Goal: Information Seeking & Learning: Learn about a topic

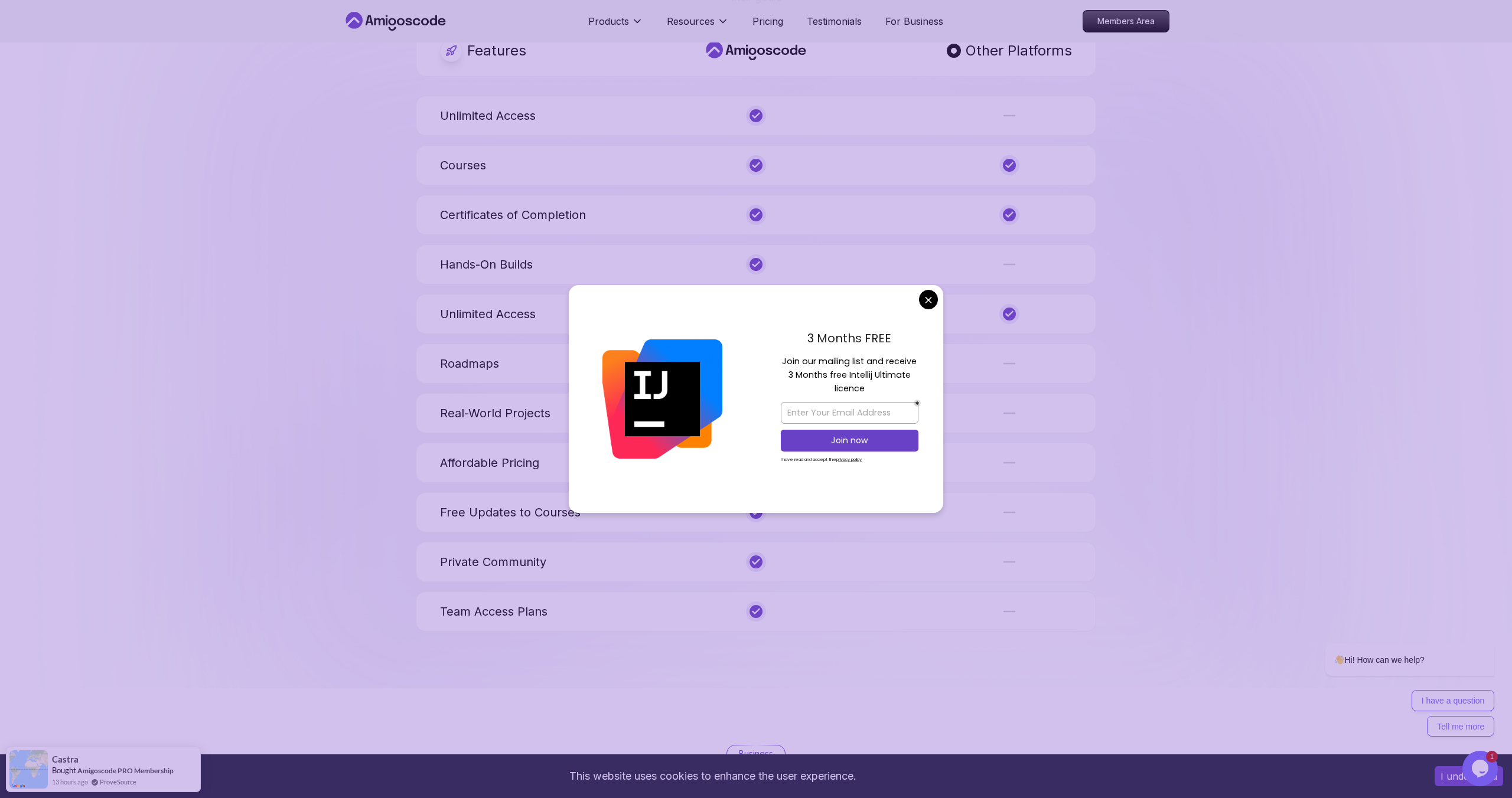
scroll to position [4331, 0]
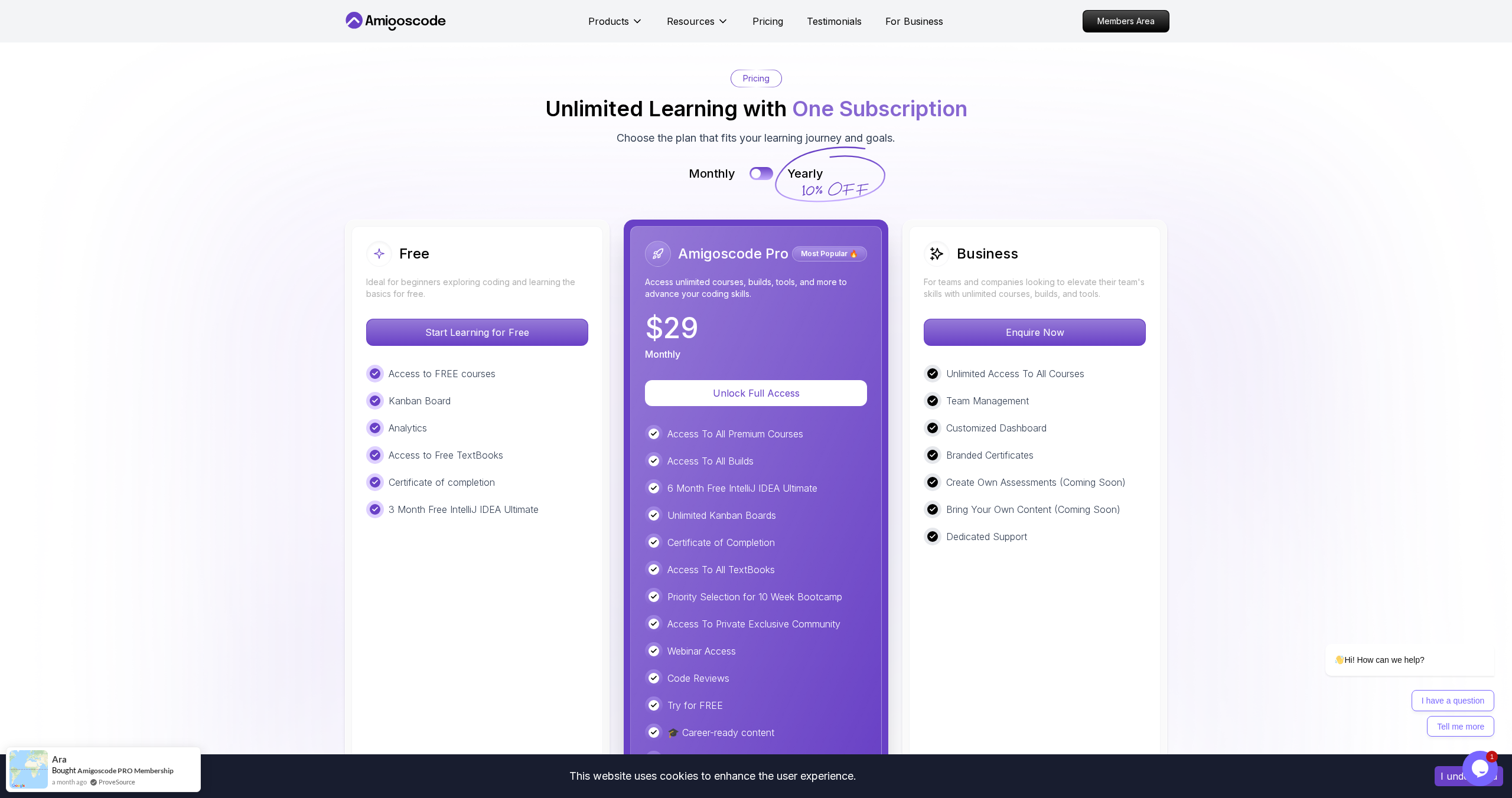
scroll to position [2545, 0]
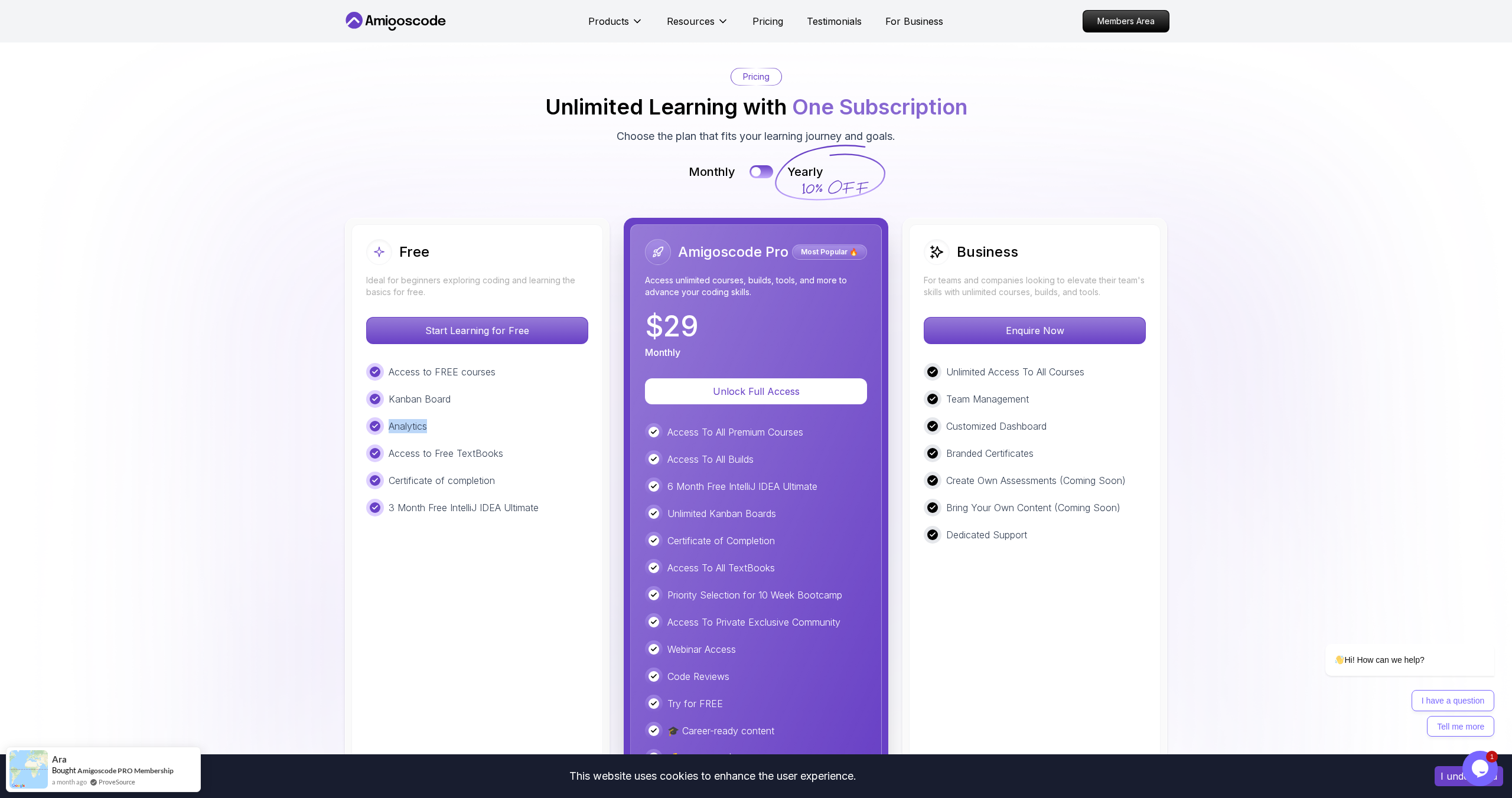
drag, startPoint x: 433, startPoint y: 425, endPoint x: 388, endPoint y: 421, distance: 45.2
click at [388, 421] on div "Analytics" at bounding box center [477, 426] width 222 height 18
drag, startPoint x: 390, startPoint y: 453, endPoint x: 510, endPoint y: 457, distance: 120.1
click at [510, 457] on div "Access to Free TextBooks" at bounding box center [477, 453] width 222 height 18
drag, startPoint x: 503, startPoint y: 481, endPoint x: 364, endPoint y: 478, distance: 139.0
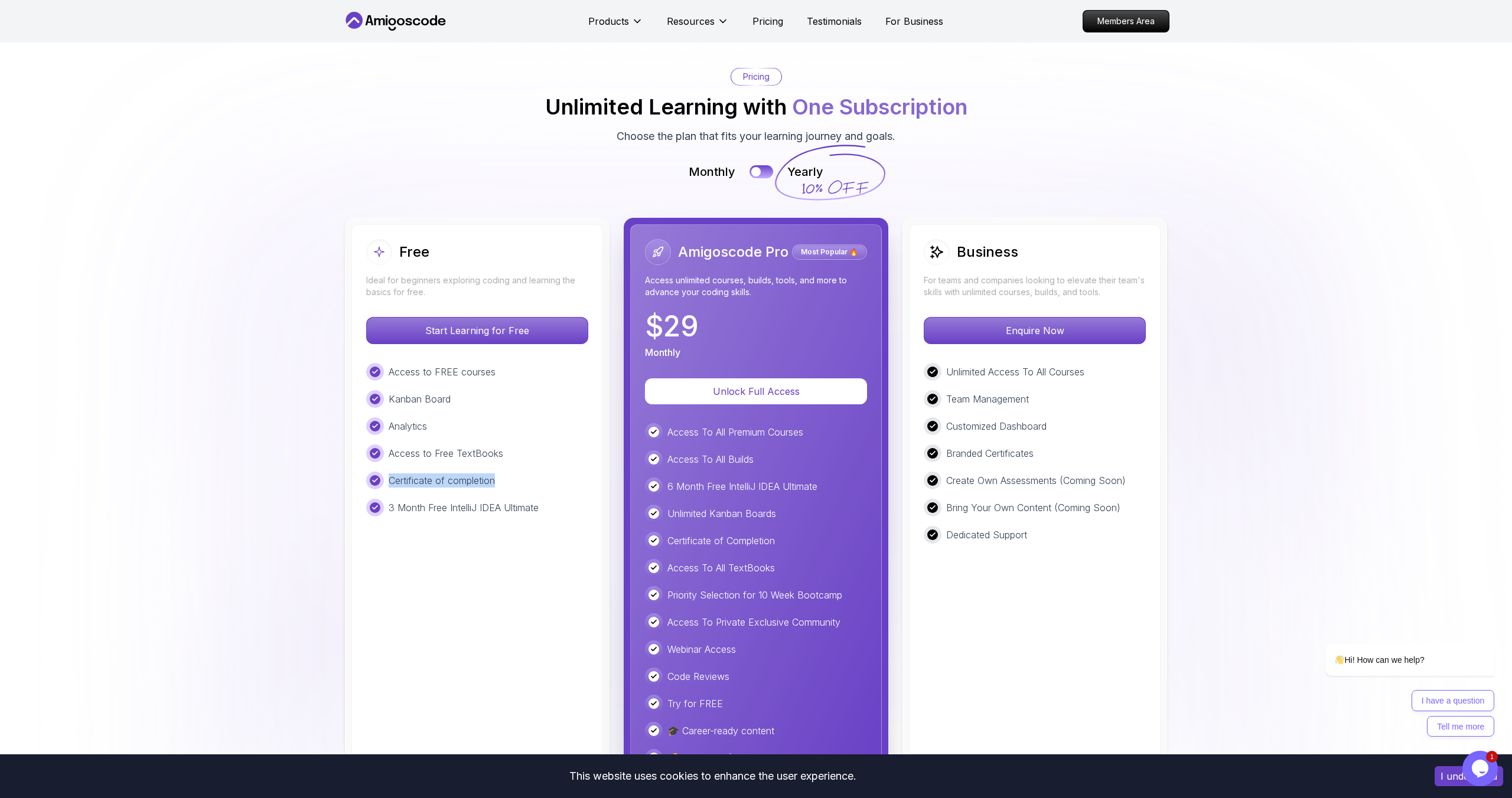
click at [364, 478] on div "Free Ideal for beginners exploring coding and learning the basics for free. Sta…" at bounding box center [477, 502] width 251 height 557
drag, startPoint x: 390, startPoint y: 507, endPoint x: 547, endPoint y: 517, distance: 157.3
click at [548, 517] on div "Free Ideal for beginners exploring coding and learning the basics for free. Sta…" at bounding box center [477, 502] width 251 height 557
click at [547, 517] on div "Free Ideal for beginners exploring coding and learning the basics for free. Sta…" at bounding box center [477, 502] width 251 height 557
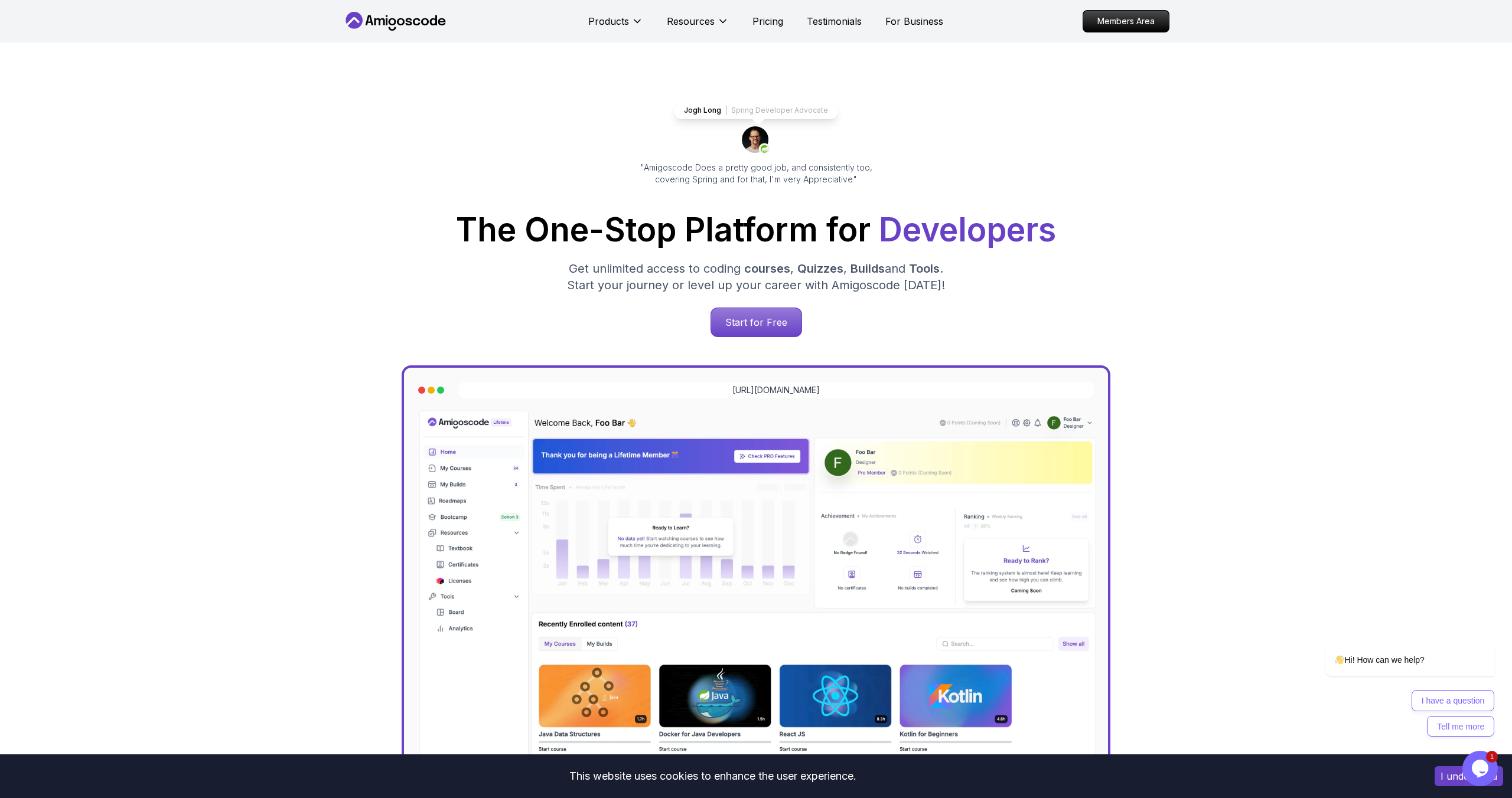
scroll to position [0, 0]
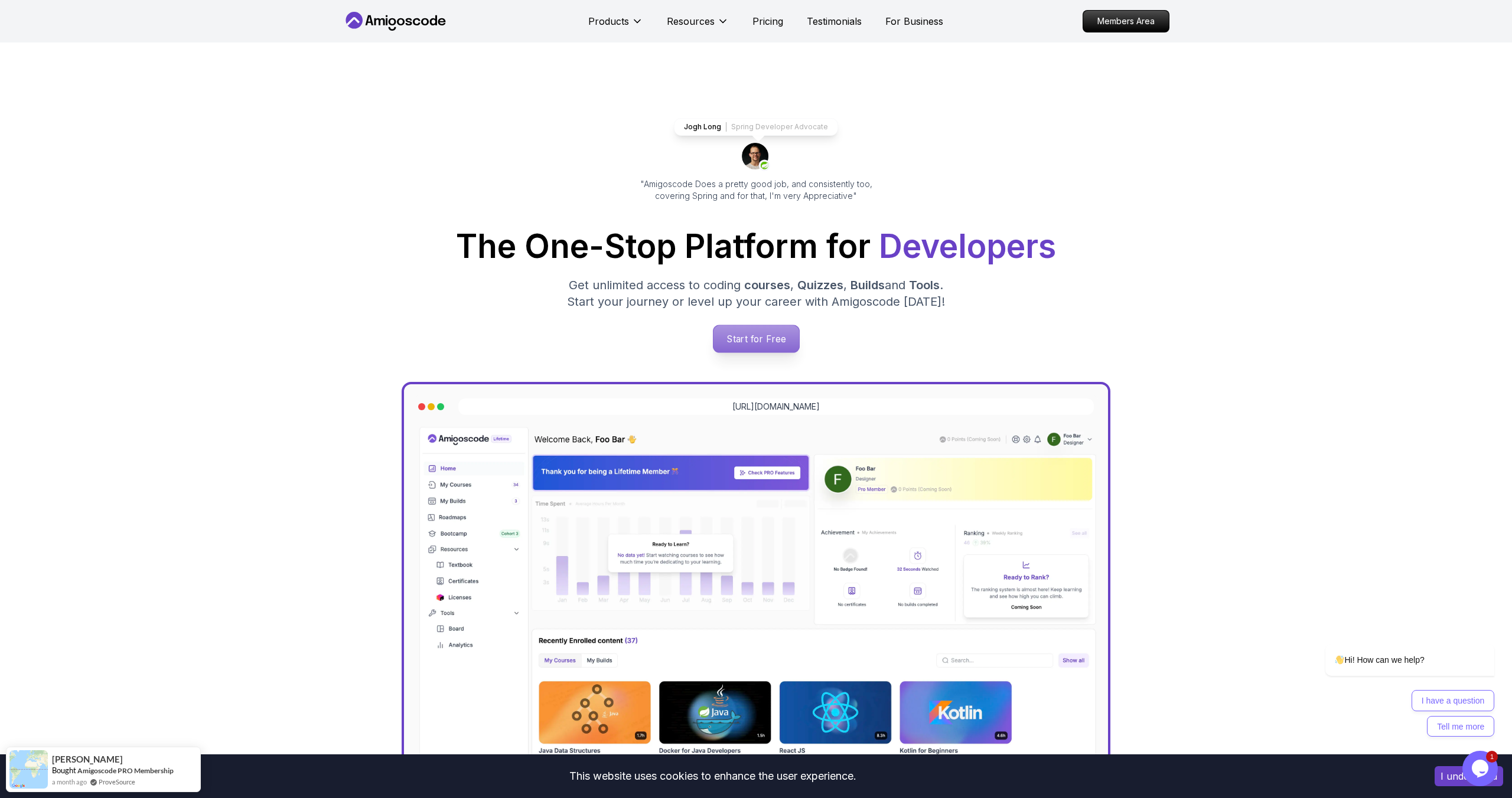
click at [756, 330] on p "Start for Free" at bounding box center [755, 339] width 86 height 27
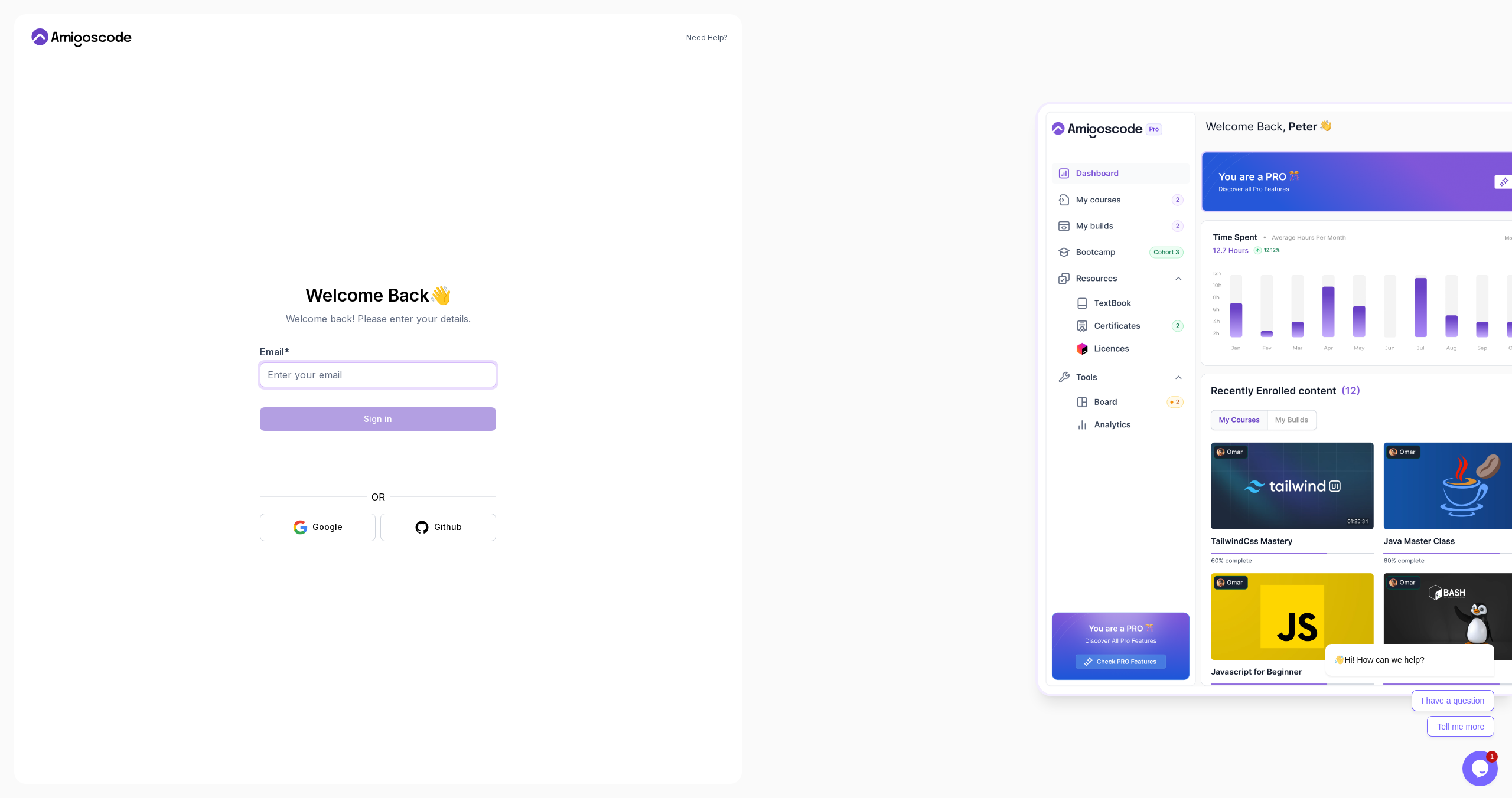
click at [418, 374] on input "Email *" at bounding box center [378, 375] width 236 height 25
type input "bharathdbit@gmail.com"
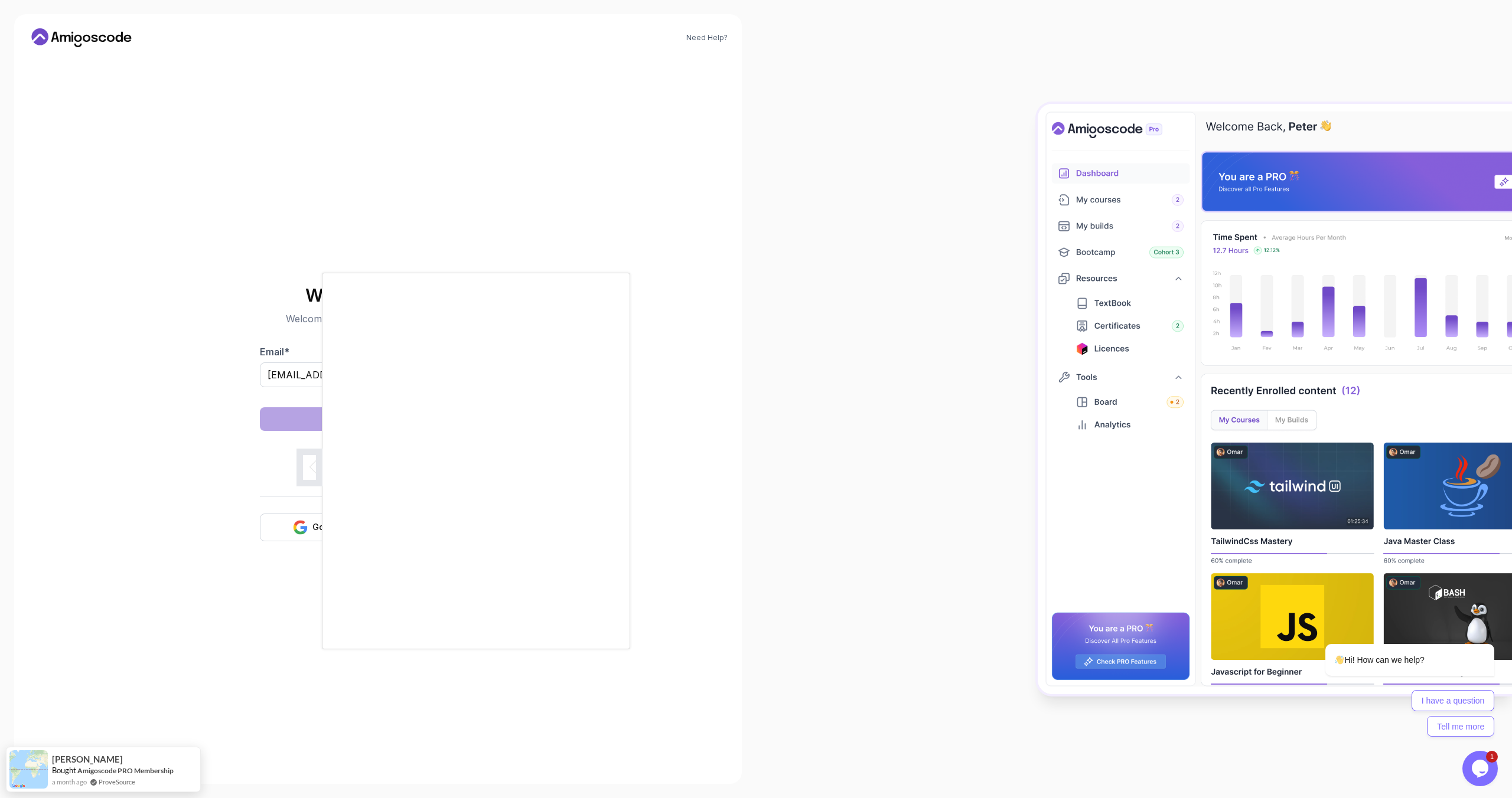
click at [439, 248] on div at bounding box center [756, 399] width 1512 height 798
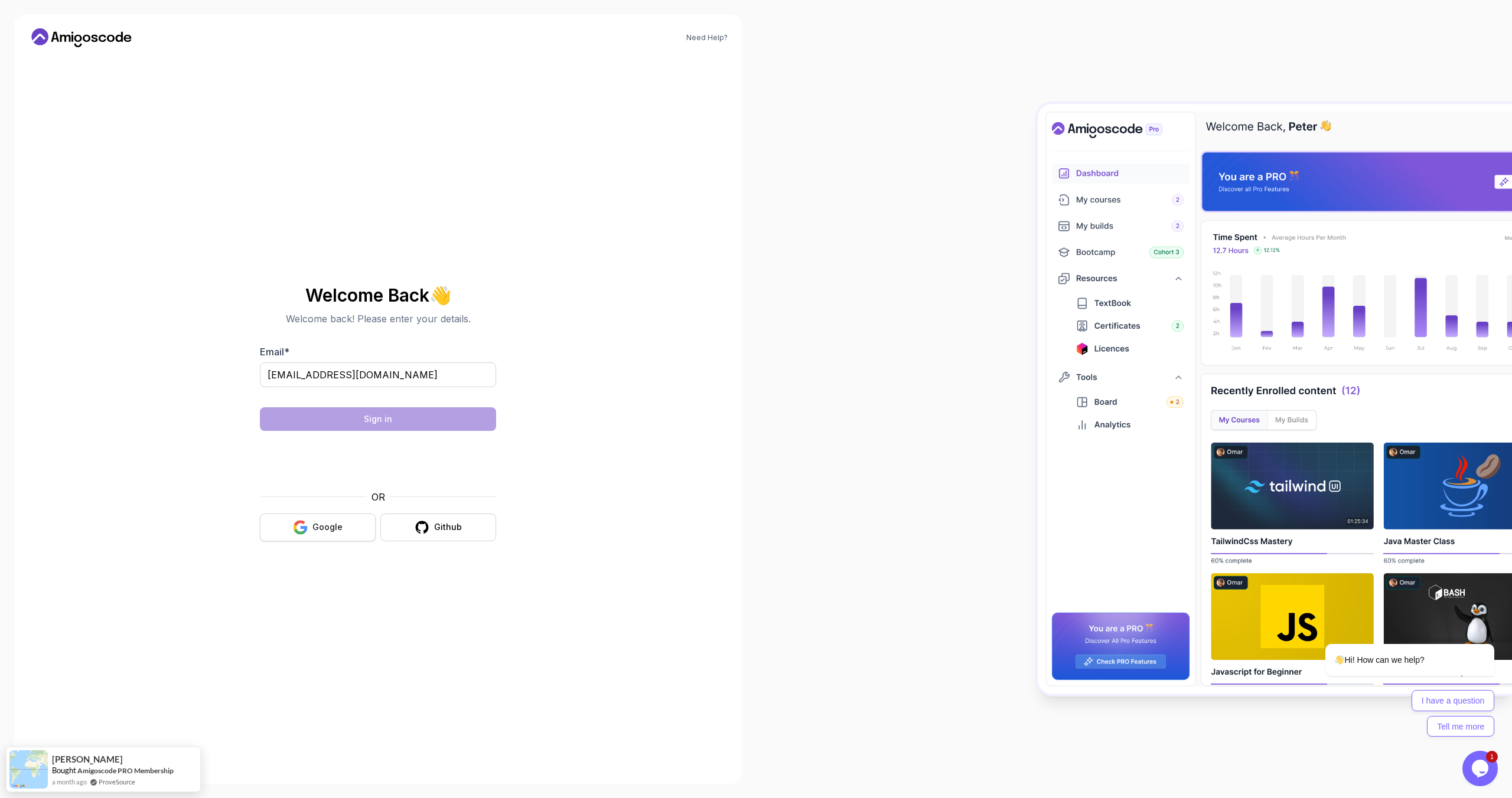
click at [330, 534] on button "Google" at bounding box center [318, 527] width 116 height 28
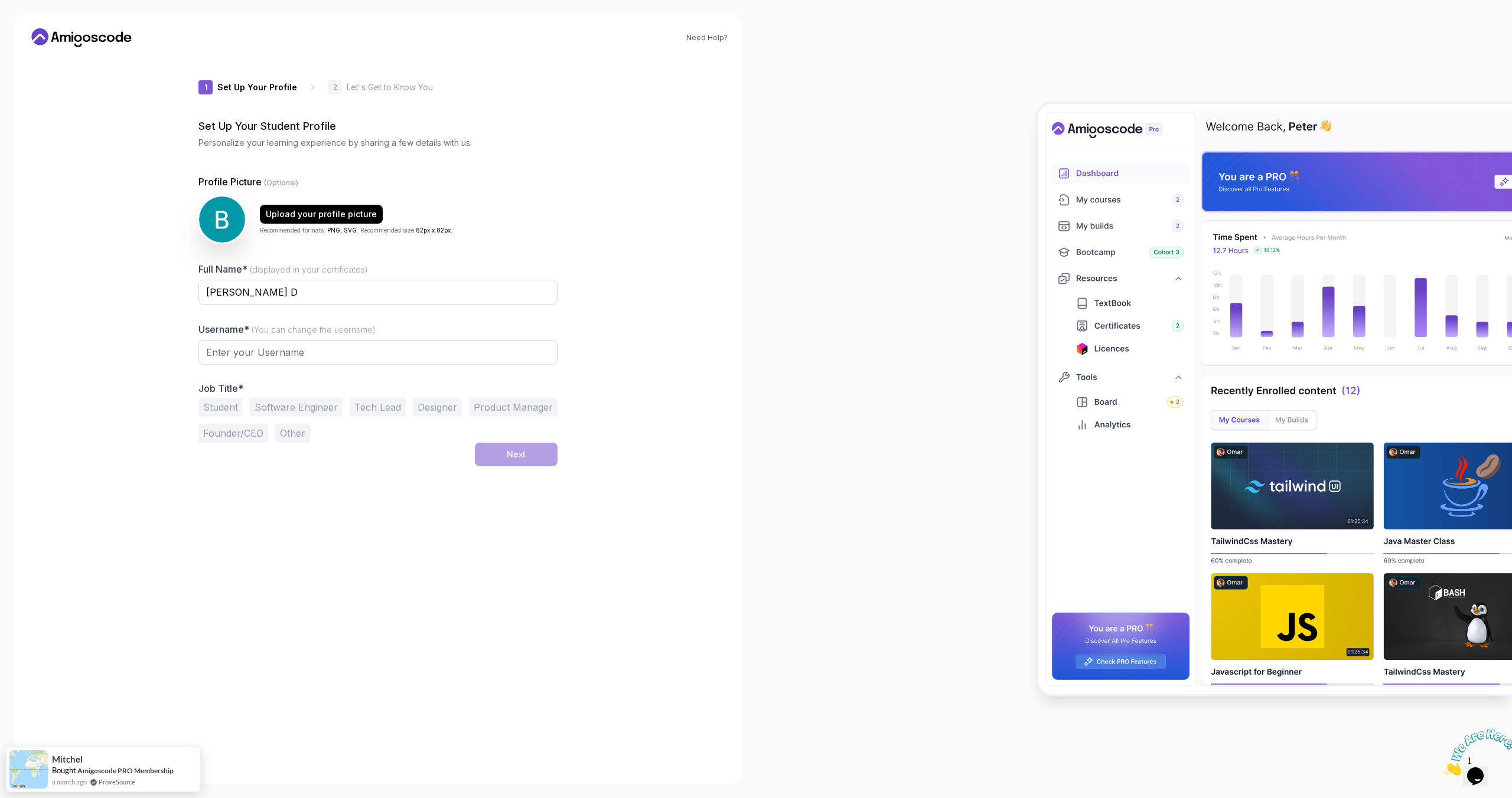
type input "silentrhino5b280"
click at [261, 662] on div "1 Set Up Your Profile 1 Set Up Your Profile 2 Let's Get to Know You Set Up Your…" at bounding box center [378, 413] width 359 height 713
click at [384, 463] on div "Next" at bounding box center [378, 452] width 359 height 24
click at [234, 406] on button "Student" at bounding box center [221, 405] width 44 height 19
click at [501, 455] on button "Next" at bounding box center [516, 452] width 83 height 24
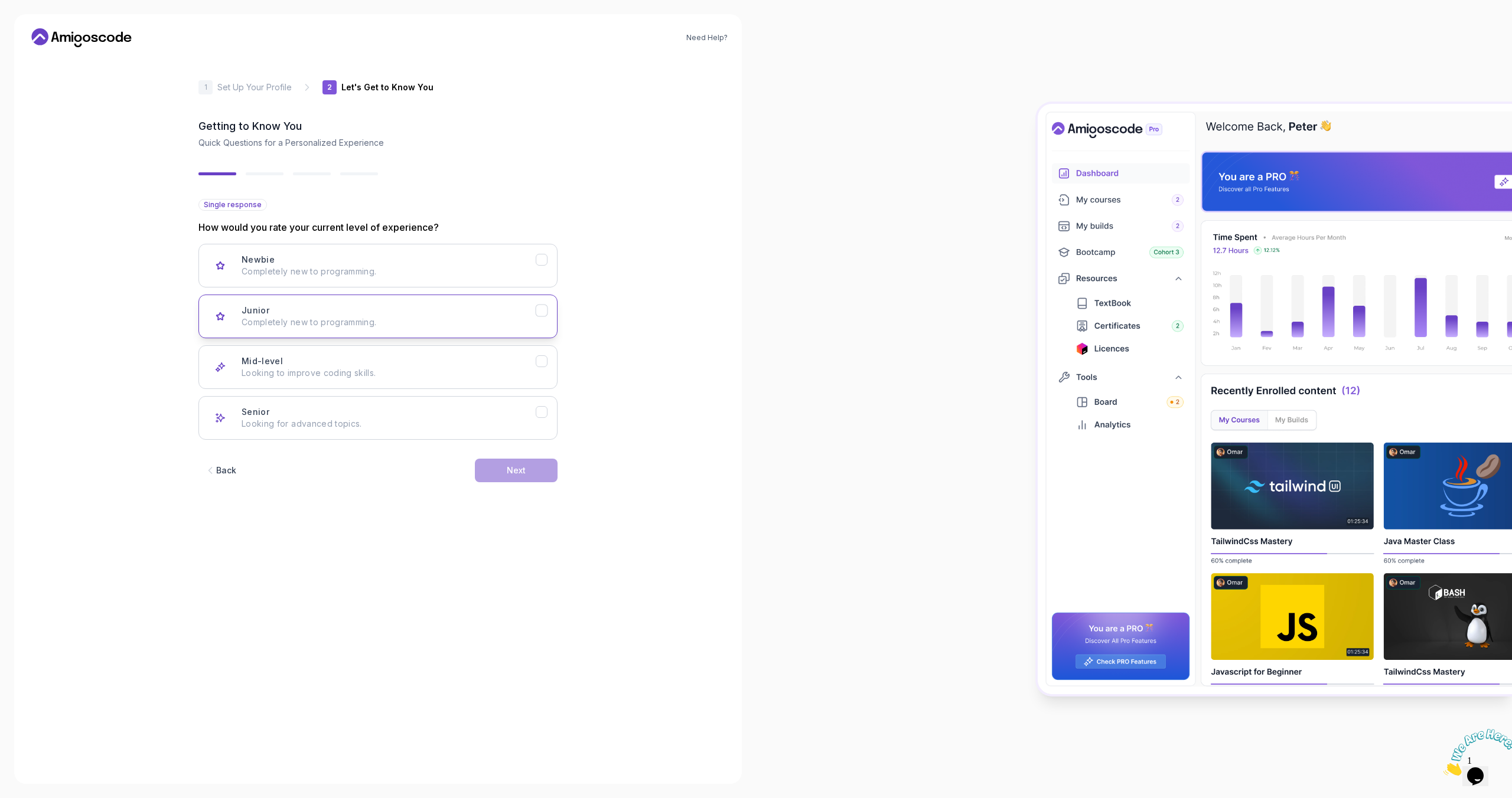
click at [351, 321] on p "Completely new to programming." at bounding box center [388, 322] width 294 height 12
click at [501, 474] on button "Next" at bounding box center [516, 470] width 83 height 24
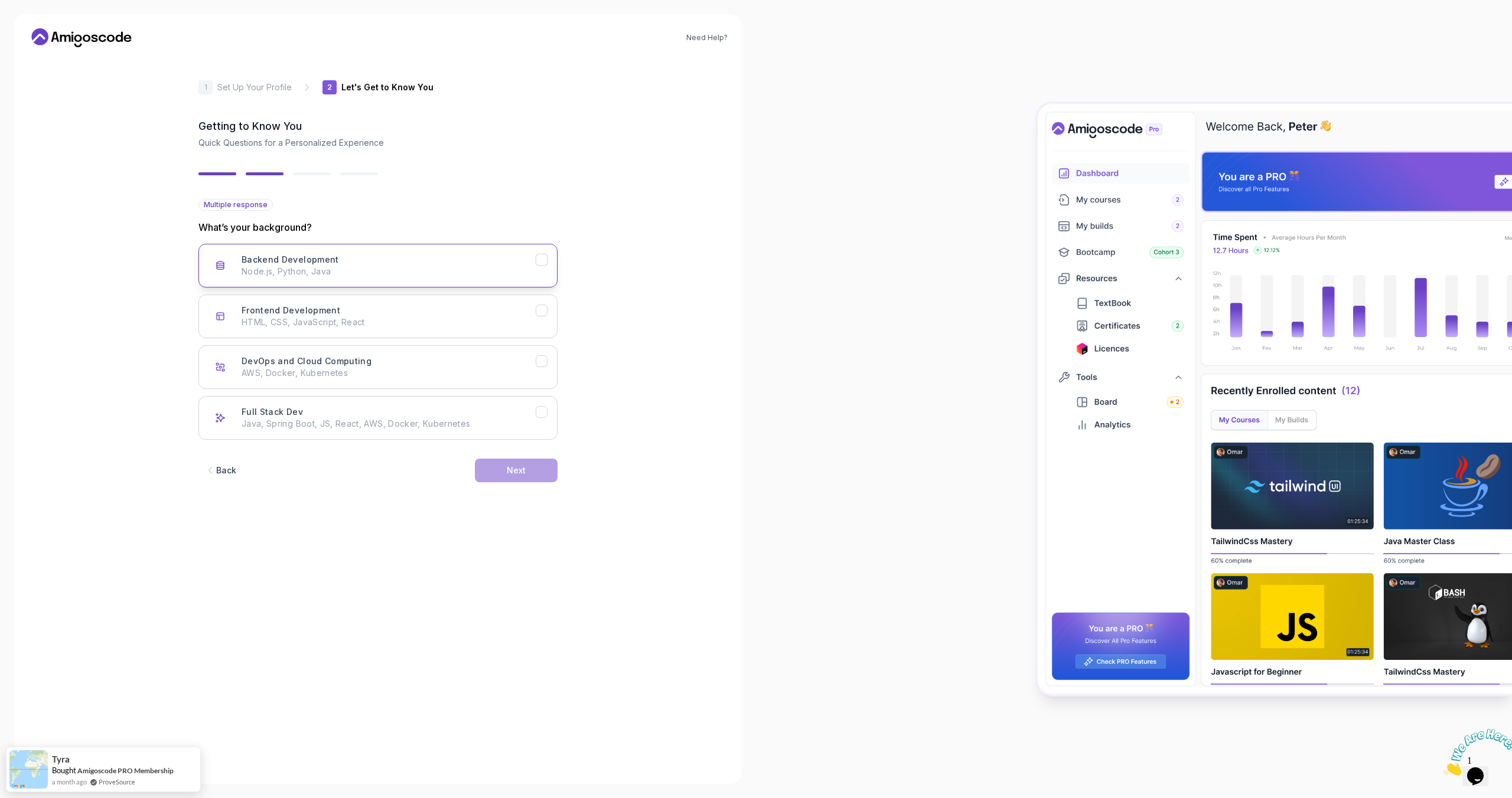
click at [395, 276] on p "Node.js, Python, Java" at bounding box center [388, 271] width 294 height 12
click at [508, 478] on button "Next" at bounding box center [516, 470] width 83 height 24
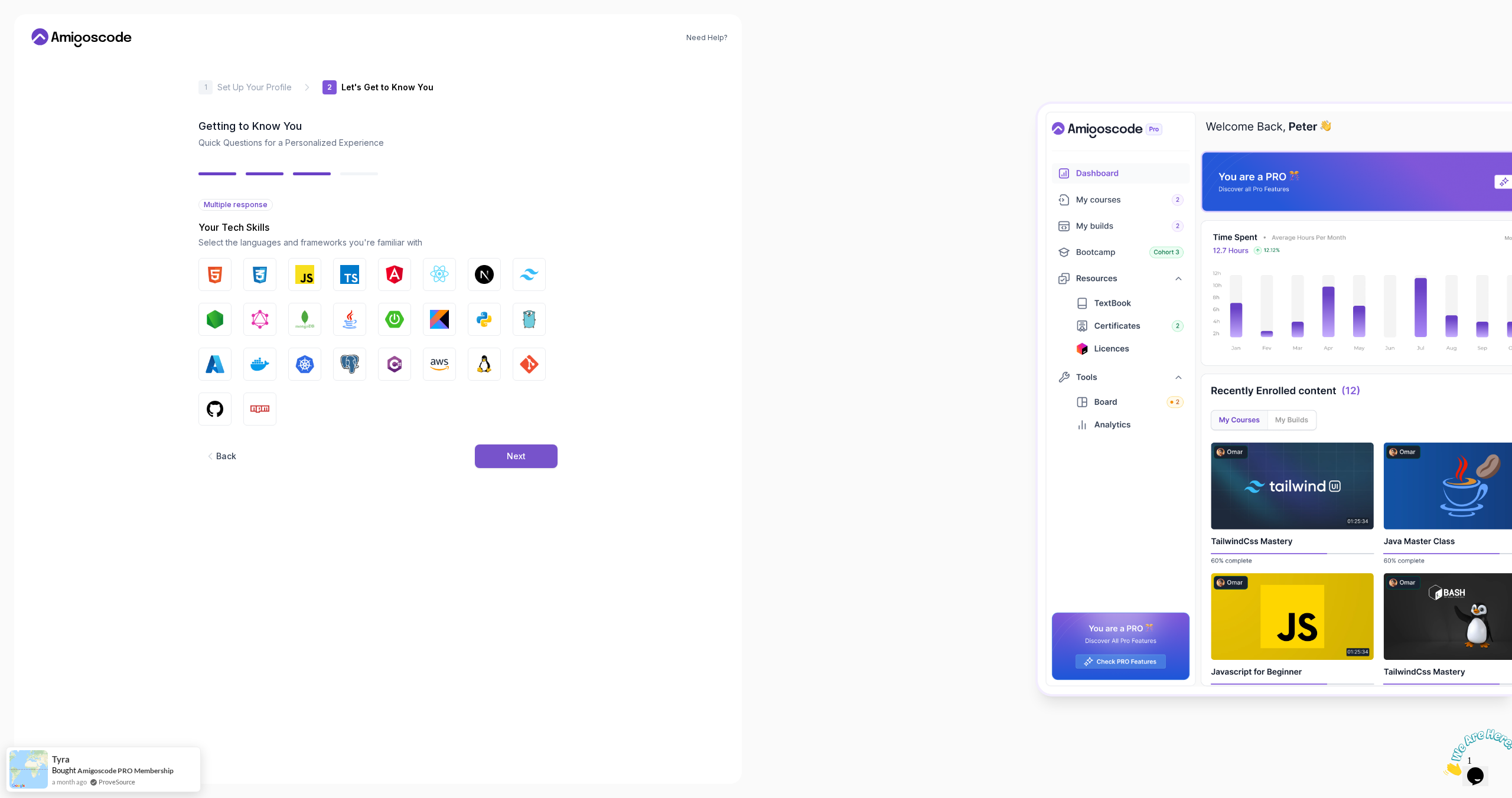
click at [510, 461] on div "Next" at bounding box center [516, 456] width 19 height 12
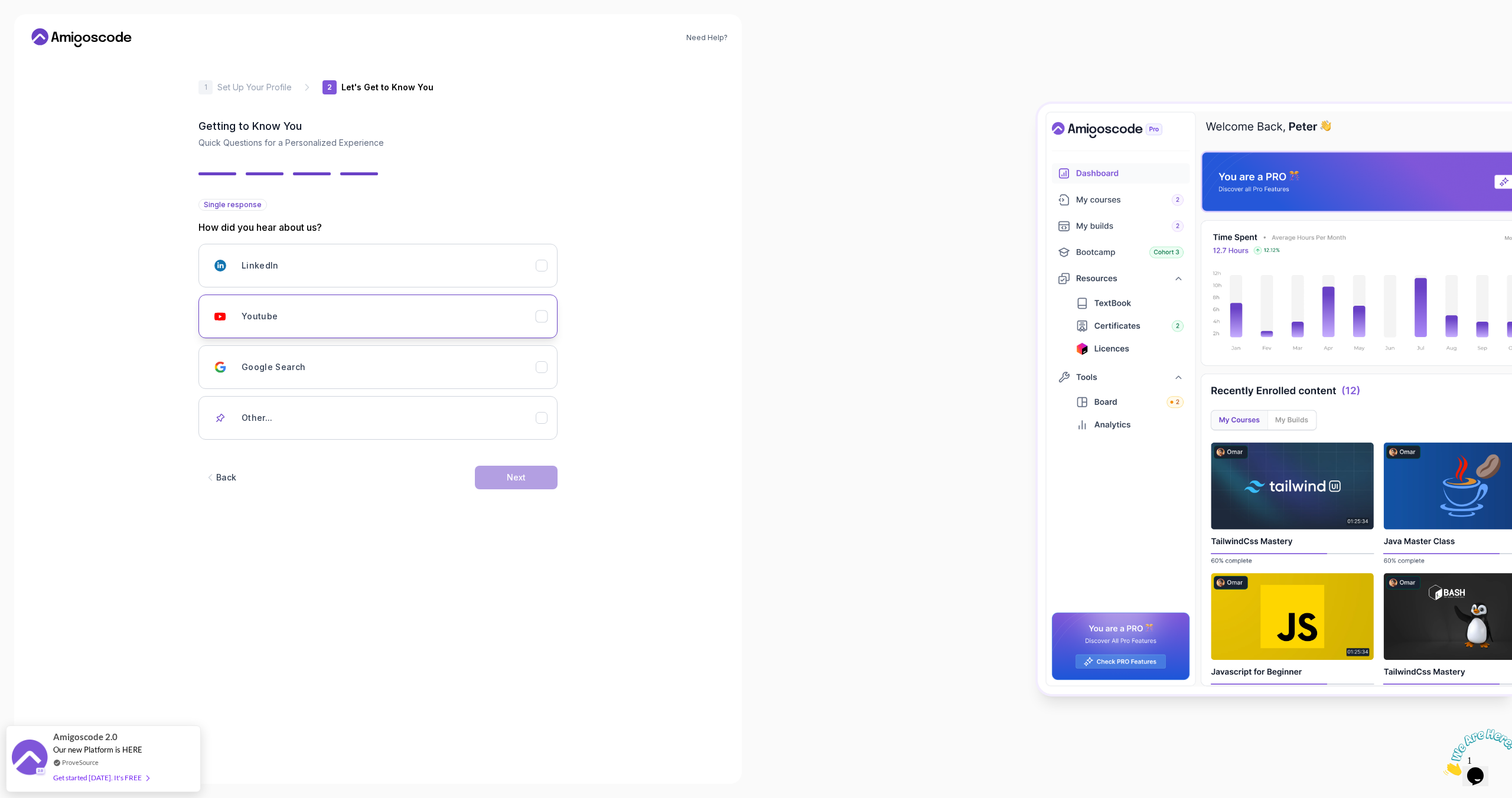
click at [298, 301] on button "Youtube" at bounding box center [378, 316] width 359 height 44
click at [508, 483] on div "Next" at bounding box center [516, 478] width 19 height 12
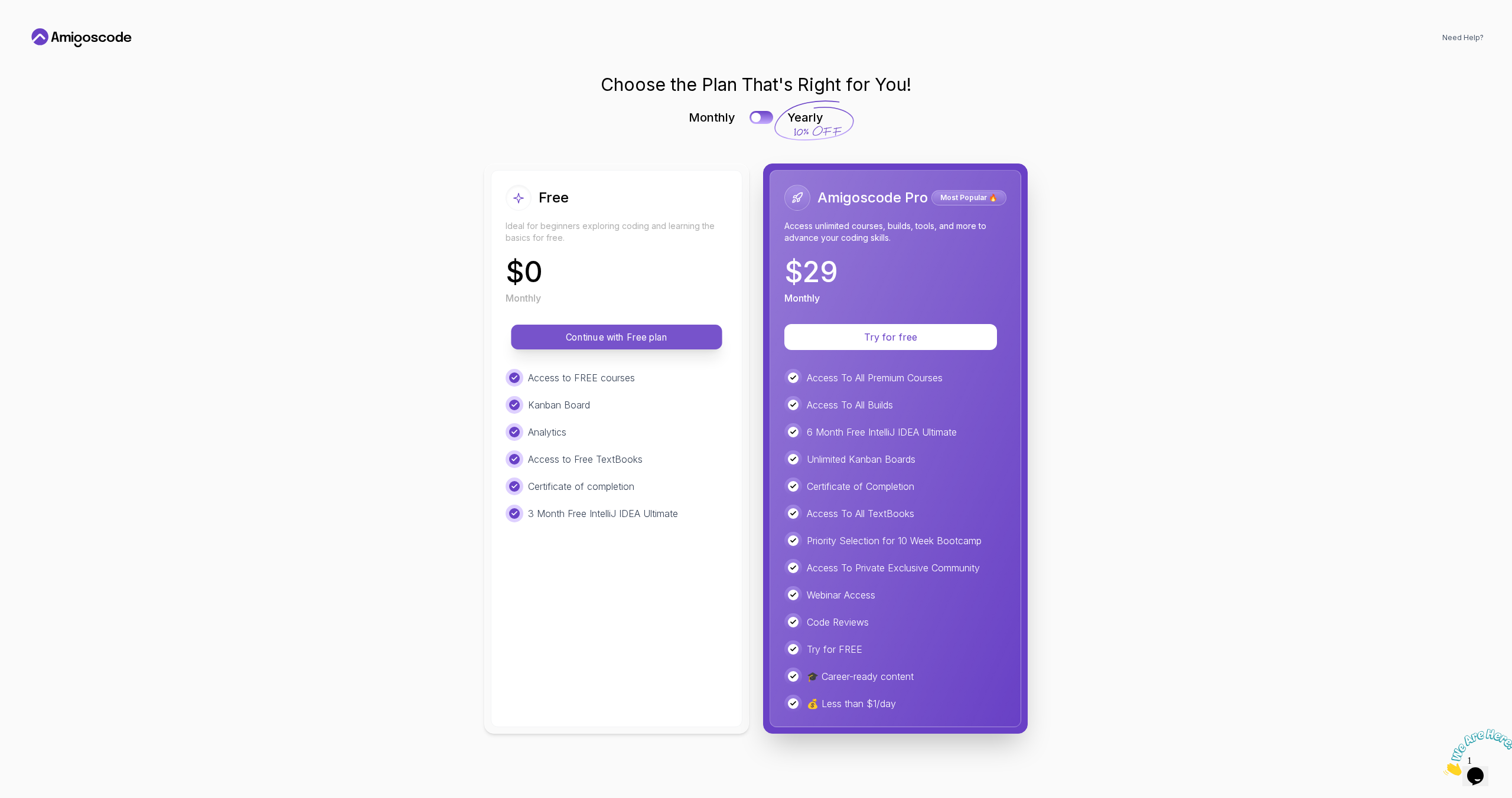
click at [588, 336] on p "Continue with Free plan" at bounding box center [617, 337] width 184 height 14
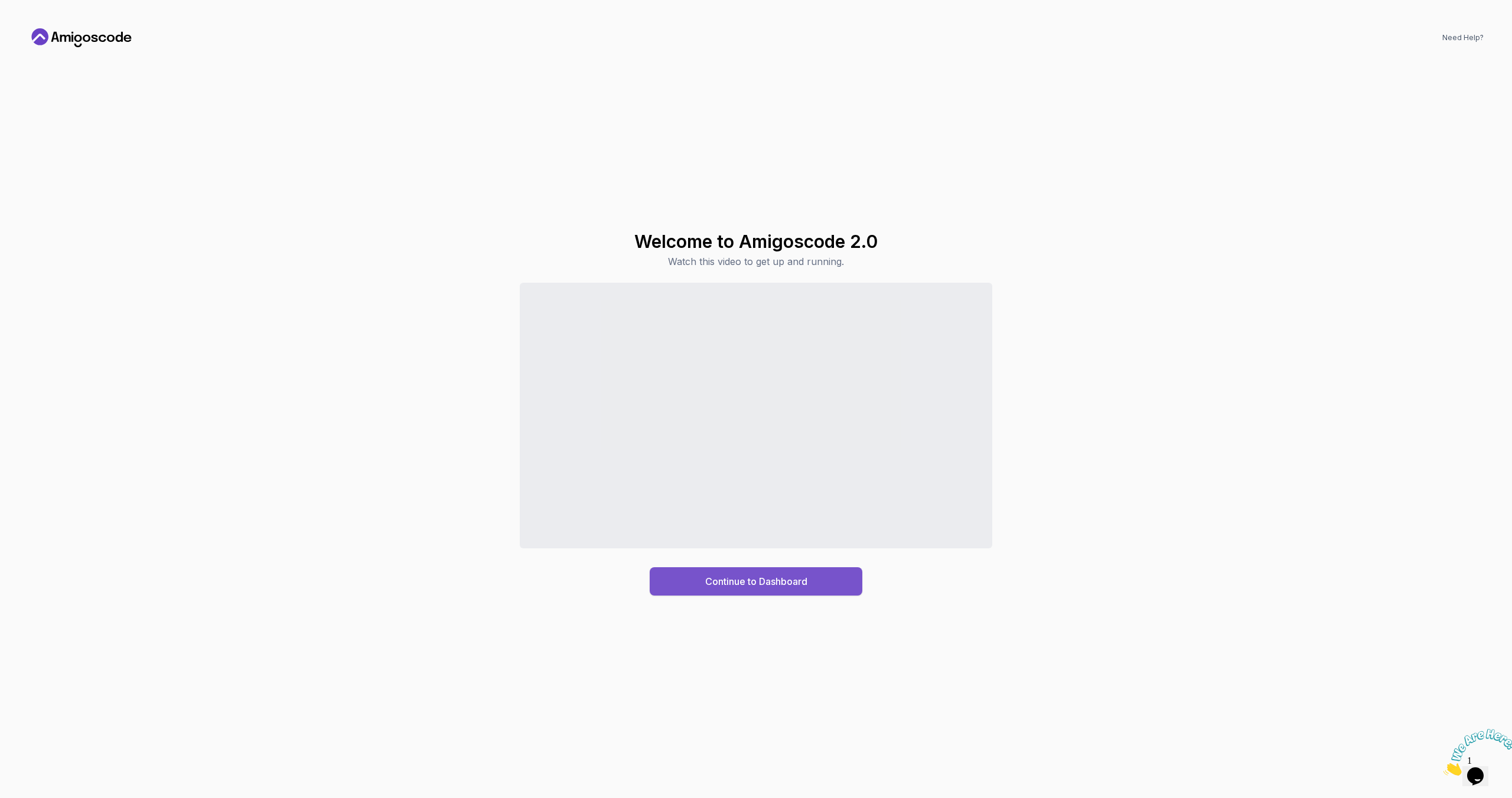
click at [773, 582] on div "Continue to Dashboard" at bounding box center [756, 582] width 102 height 14
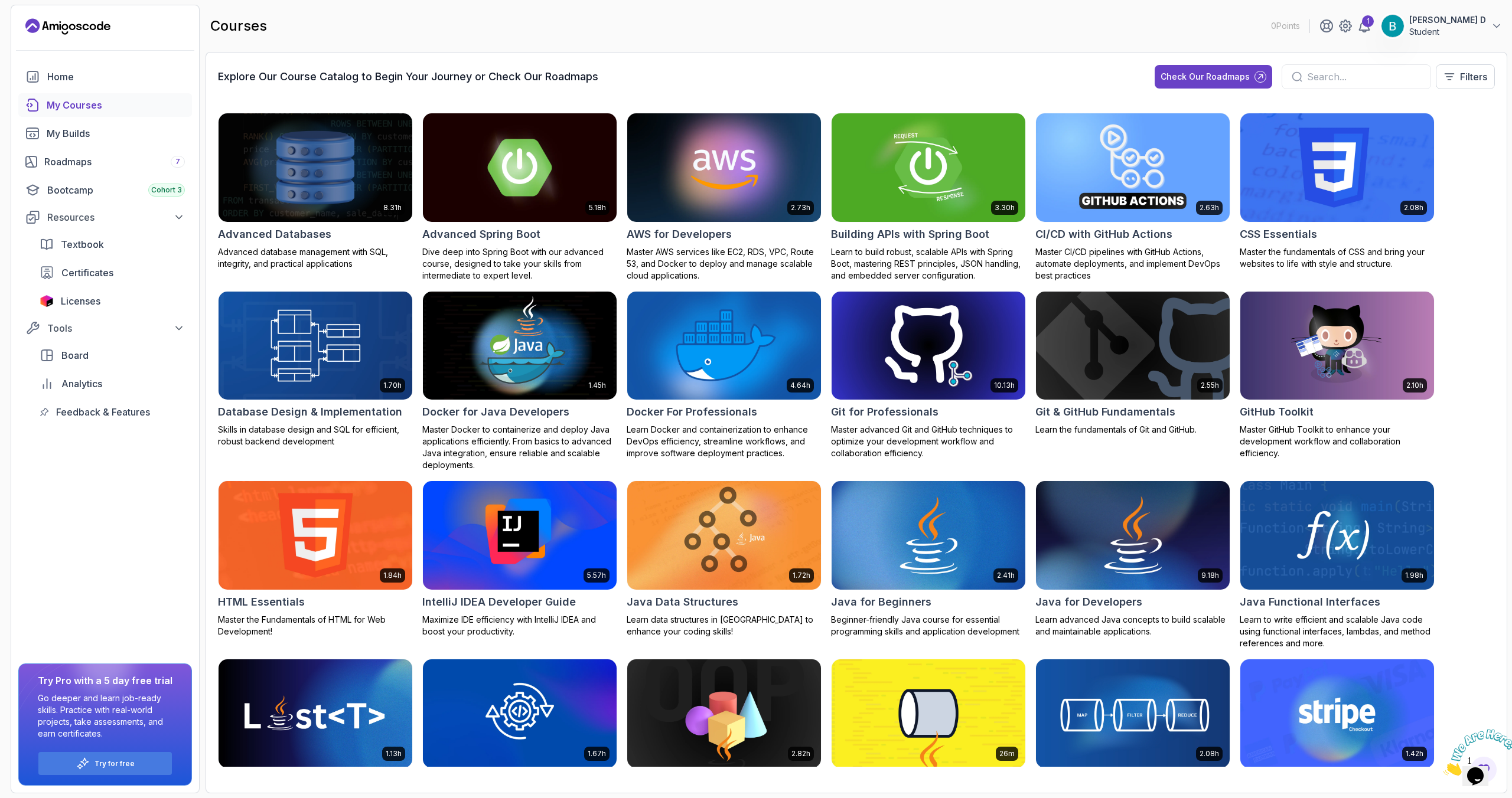
click at [914, 170] on img at bounding box center [928, 168] width 203 height 114
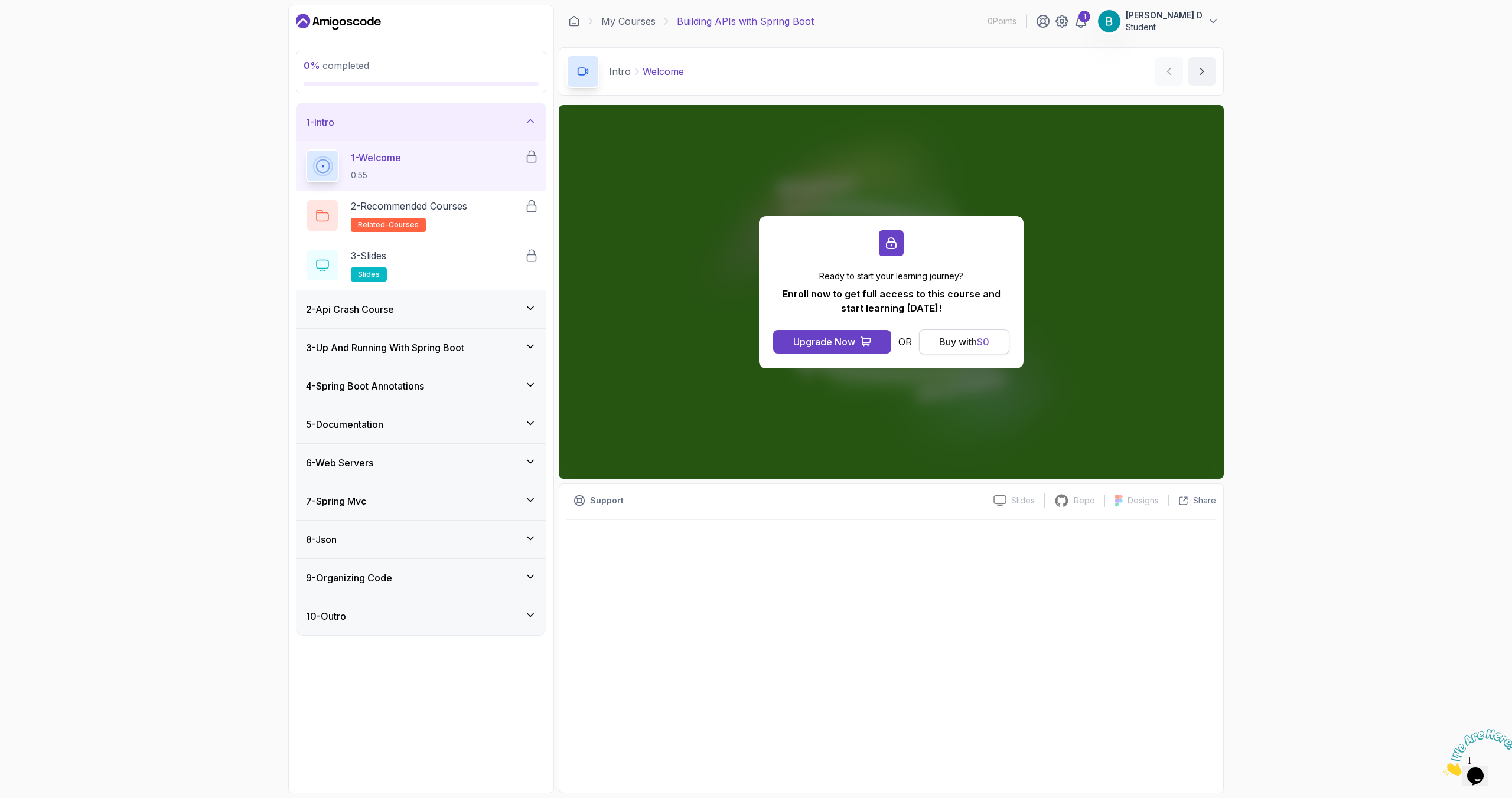
click at [944, 346] on div "Buy with $ 0" at bounding box center [964, 342] width 50 height 14
click at [954, 347] on div "Buy with $ 0" at bounding box center [964, 342] width 50 height 14
click at [446, 221] on h2 "2 - Recommended Courses related-courses" at bounding box center [408, 216] width 116 height 33
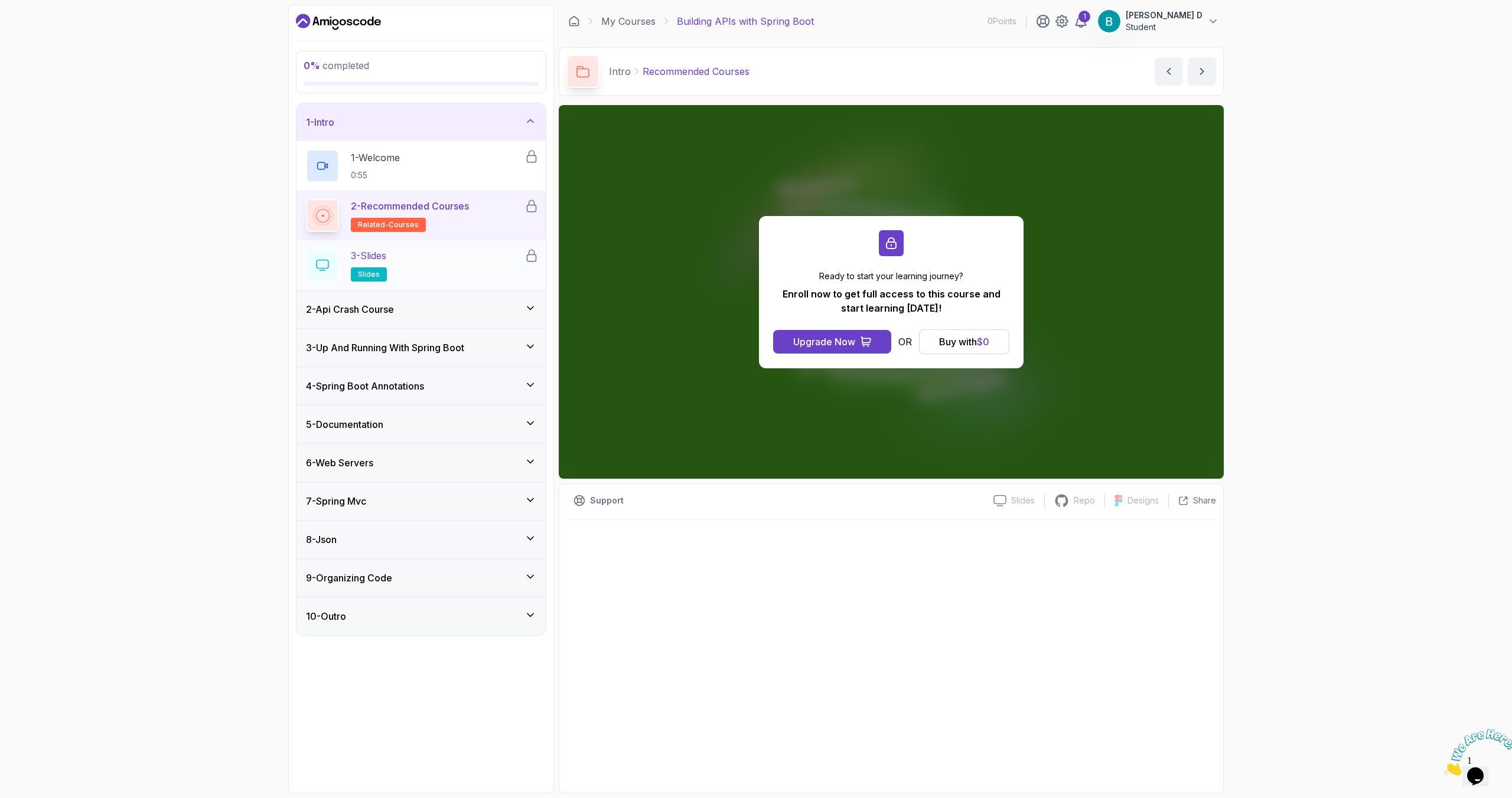
click at [414, 261] on div "3 - Slides slides" at bounding box center [415, 265] width 218 height 33
click at [435, 169] on div "1 - Welcome 0:55" at bounding box center [415, 166] width 218 height 33
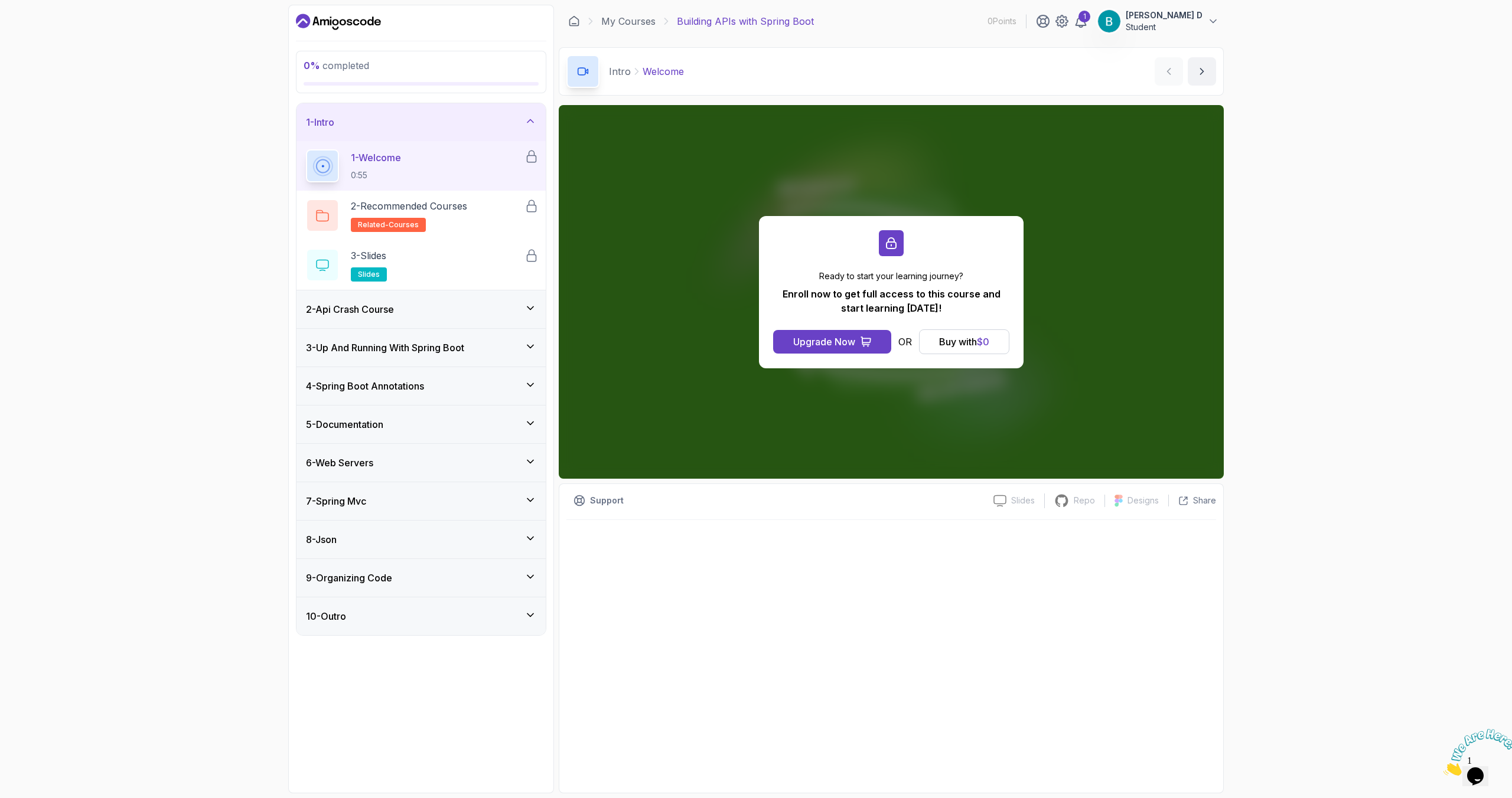
click at [405, 308] on div "2 - Api Crash Course" at bounding box center [420, 310] width 231 height 14
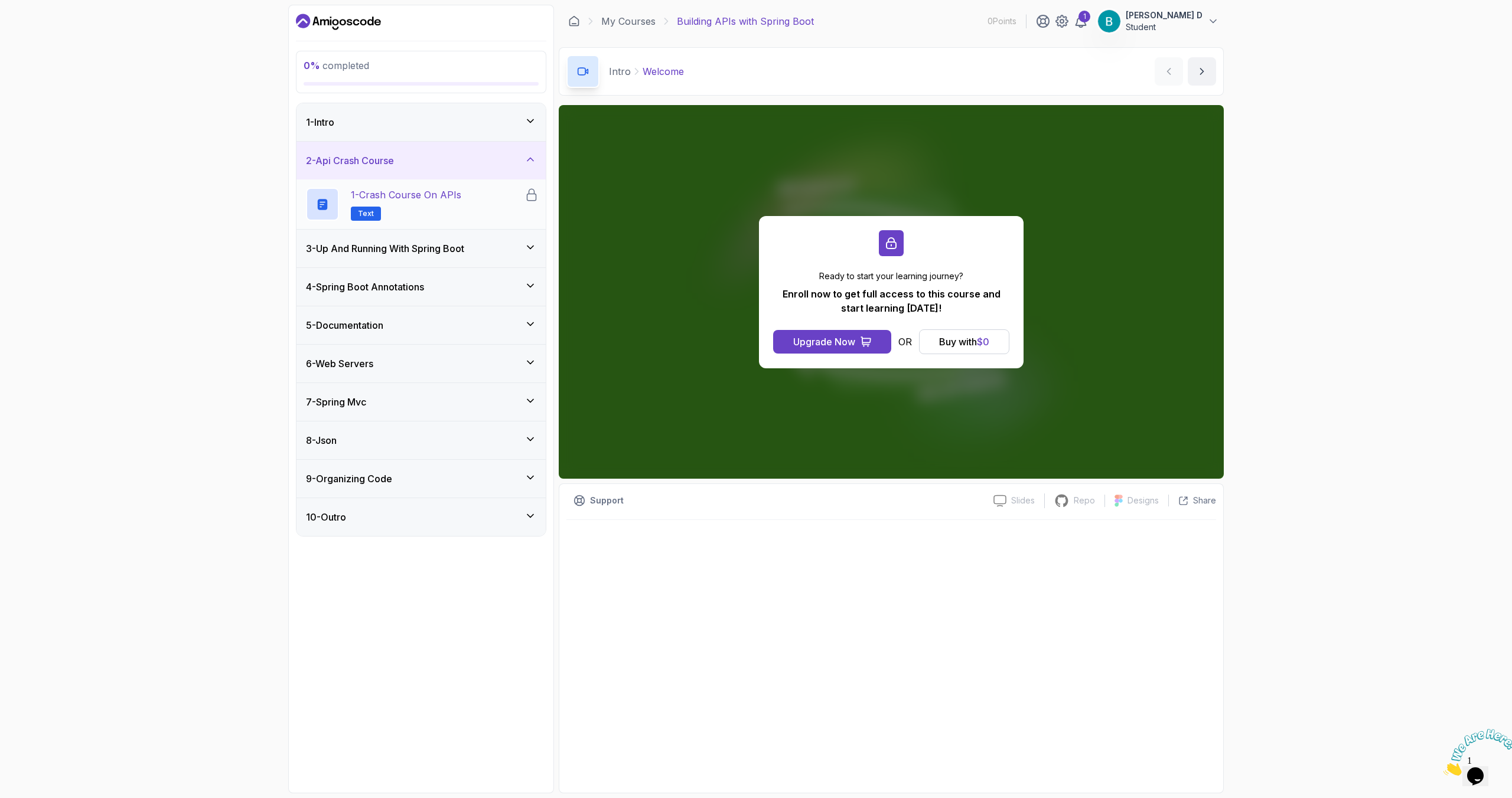
click at [416, 208] on h2 "1 - Crash Course on APIs Text" at bounding box center [405, 204] width 111 height 33
click at [426, 121] on div "1 - Intro" at bounding box center [420, 122] width 231 height 14
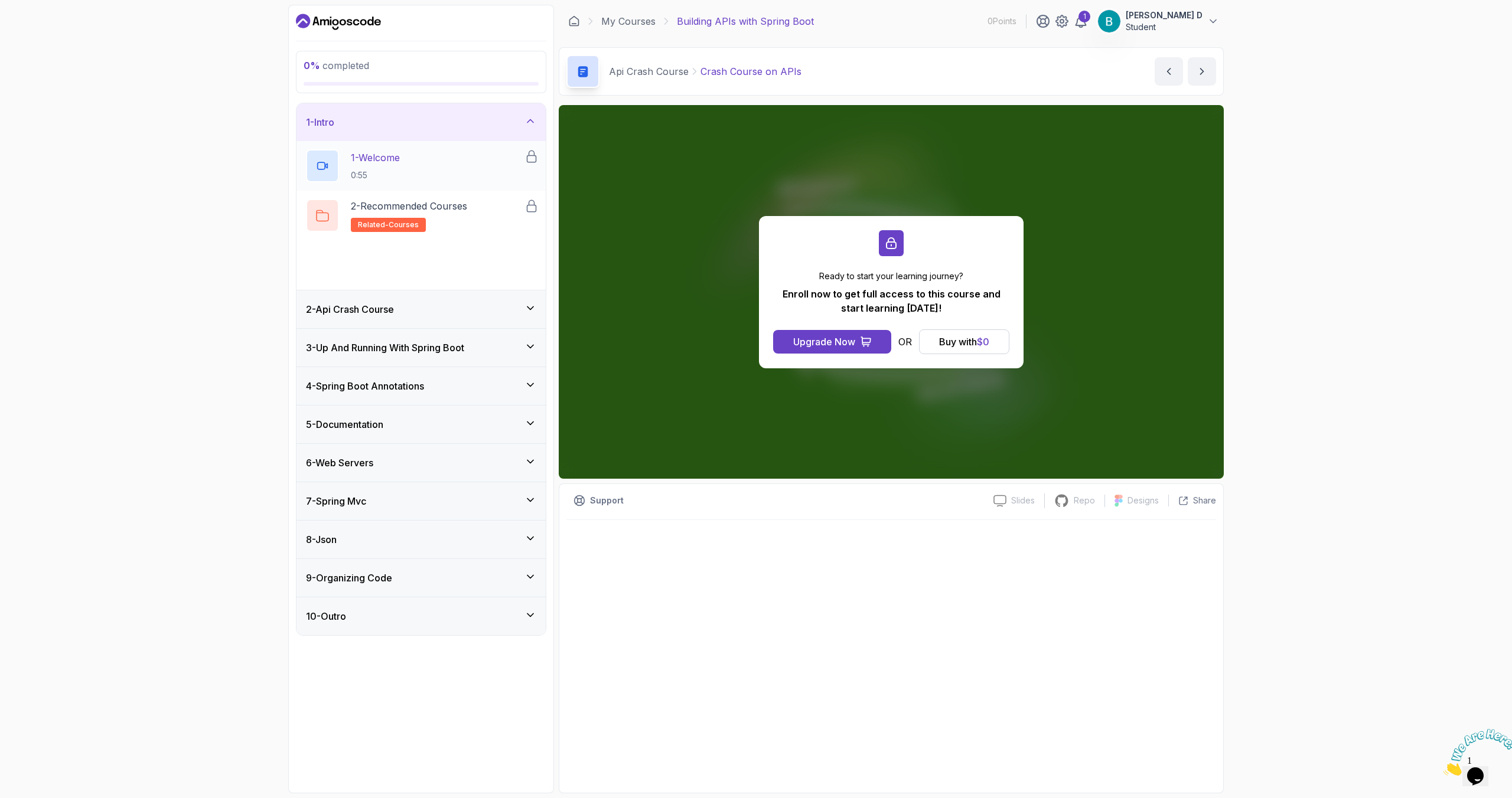
click at [385, 146] on div "1 - Welcome 0:55" at bounding box center [420, 166] width 249 height 49
click at [379, 156] on p "1 - Welcome" at bounding box center [375, 158] width 49 height 14
click at [379, 157] on p "1 - Welcome" at bounding box center [376, 158] width 50 height 14
click at [887, 261] on div "Ready to start your learning journey? Enroll now to get full access to this cou…" at bounding box center [891, 292] width 265 height 152
click at [887, 247] on icon at bounding box center [891, 243] width 11 height 12
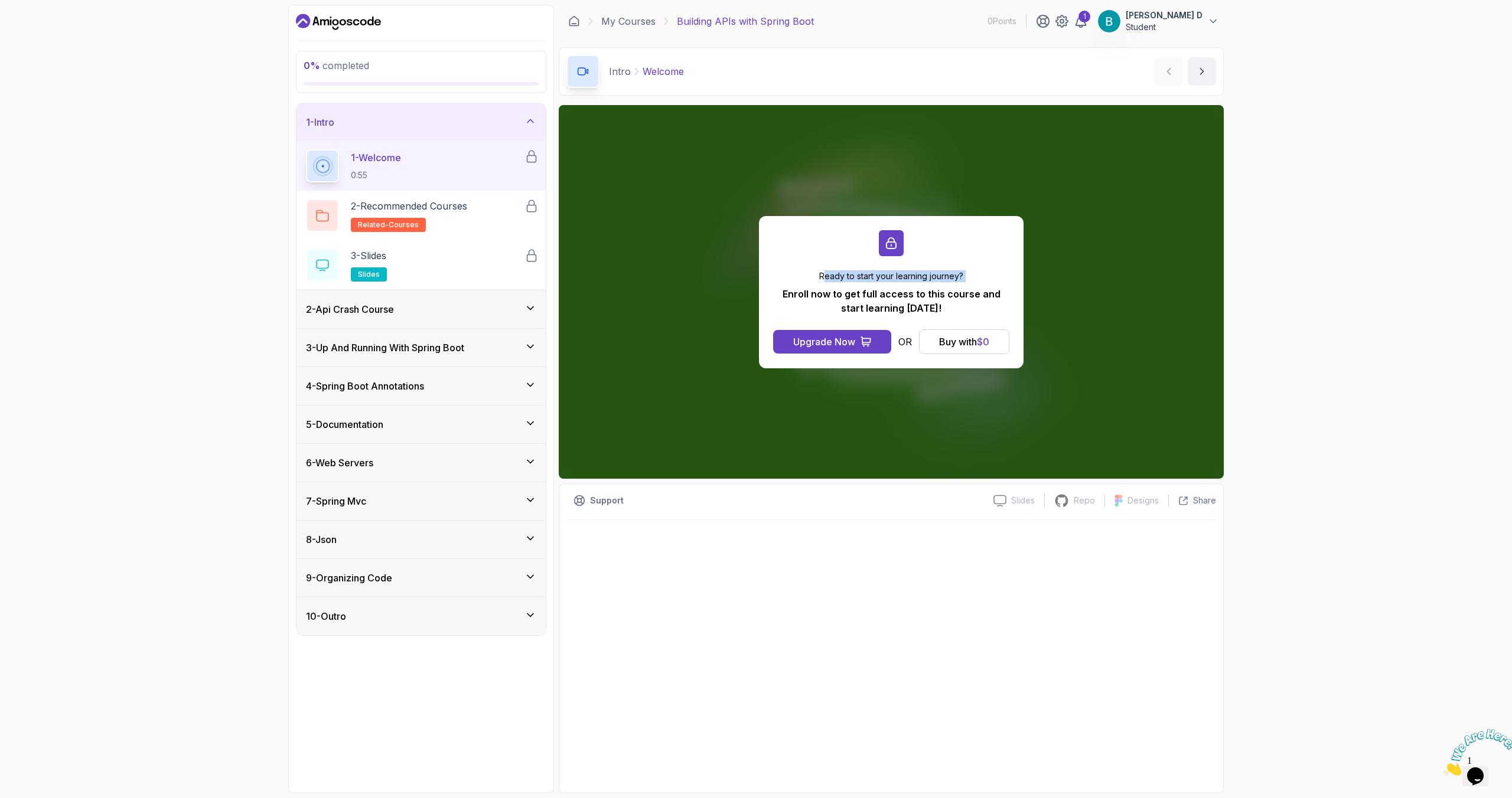
drag, startPoint x: 825, startPoint y: 279, endPoint x: 1051, endPoint y: 282, distance: 226.0
click at [1052, 282] on div "Ready to start your learning journey? Enroll now to get full access to this cou…" at bounding box center [890, 292] width 665 height 374
click at [962, 283] on div "Ready to start your learning journey? Enroll now to get full access to this cou…" at bounding box center [891, 293] width 236 height 45
click at [840, 348] on div "Upgrade Now" at bounding box center [824, 342] width 62 height 14
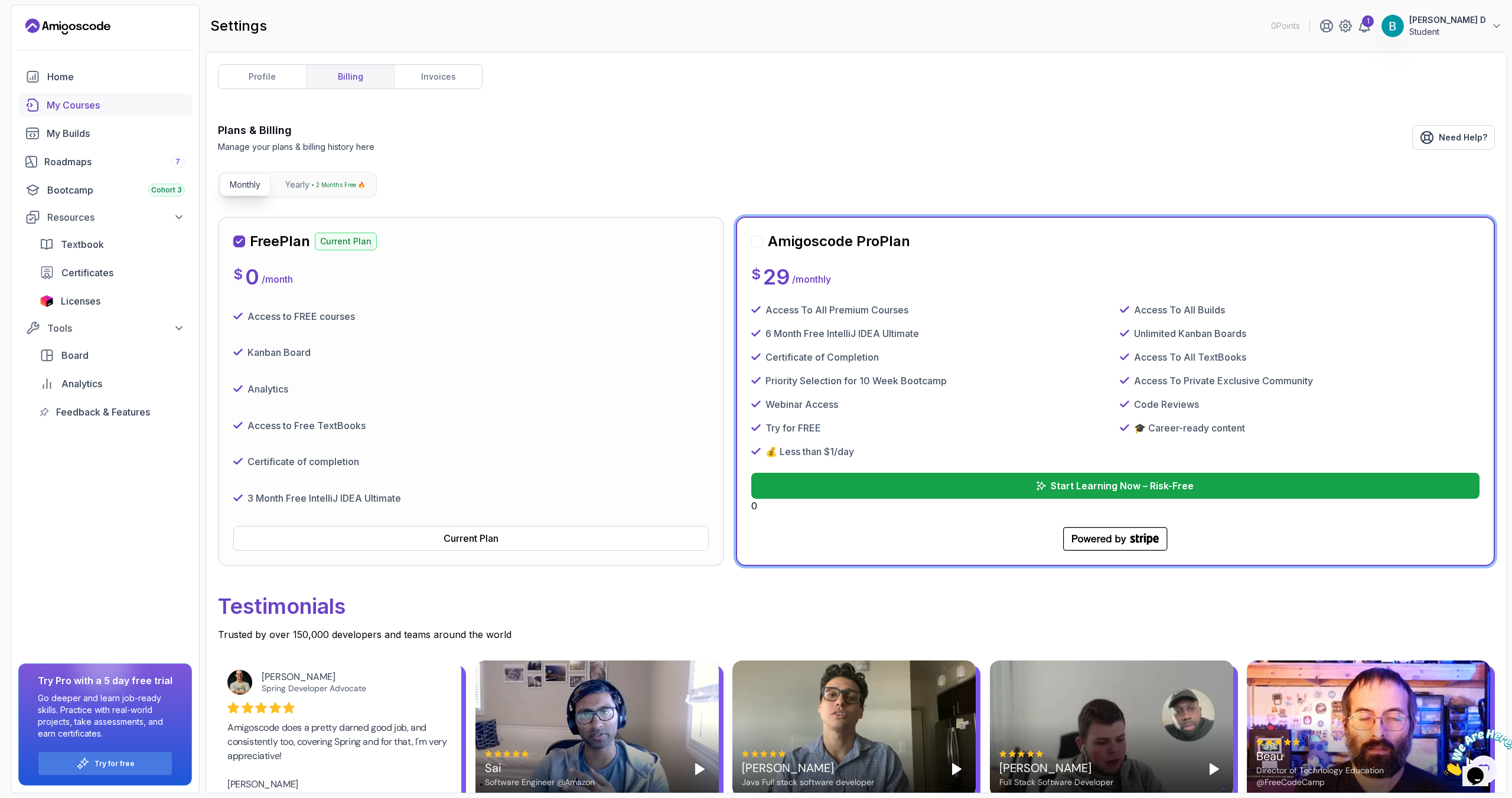
click at [69, 109] on div "My Courses" at bounding box center [116, 105] width 138 height 14
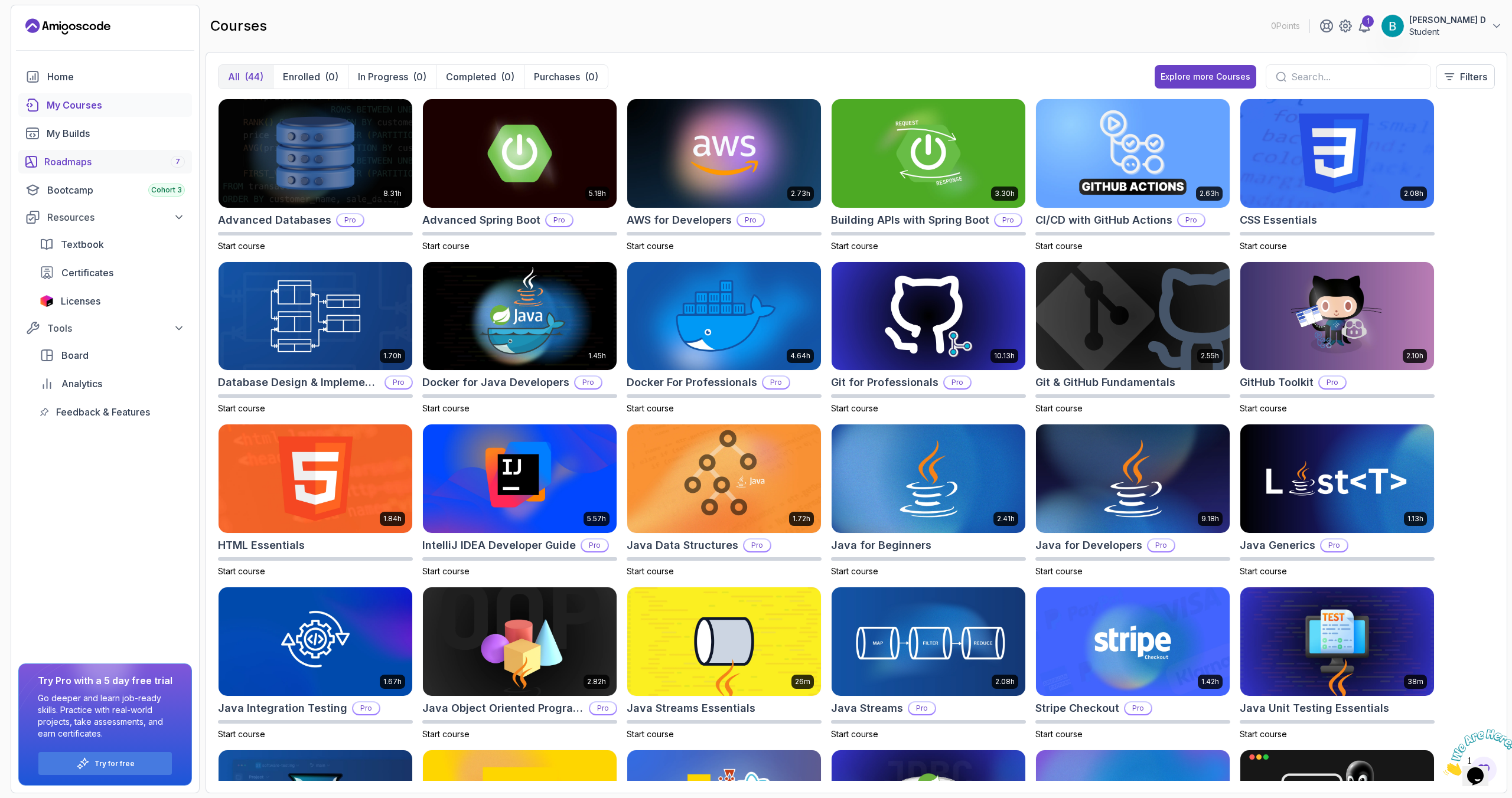
click at [77, 160] on div "Roadmaps 7" at bounding box center [114, 162] width 141 height 14
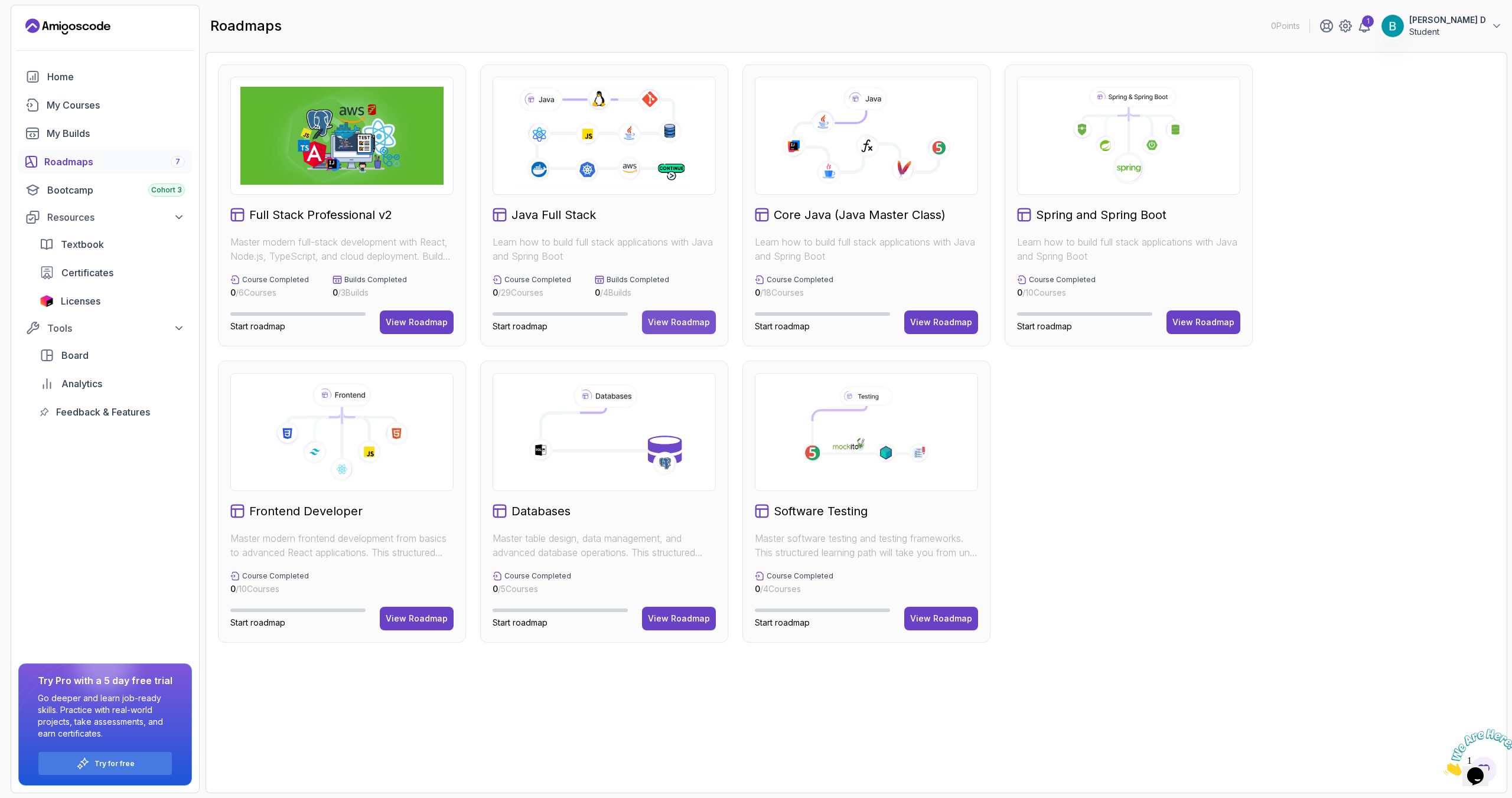
click at [685, 317] on div "View Roadmap" at bounding box center [678, 322] width 62 height 12
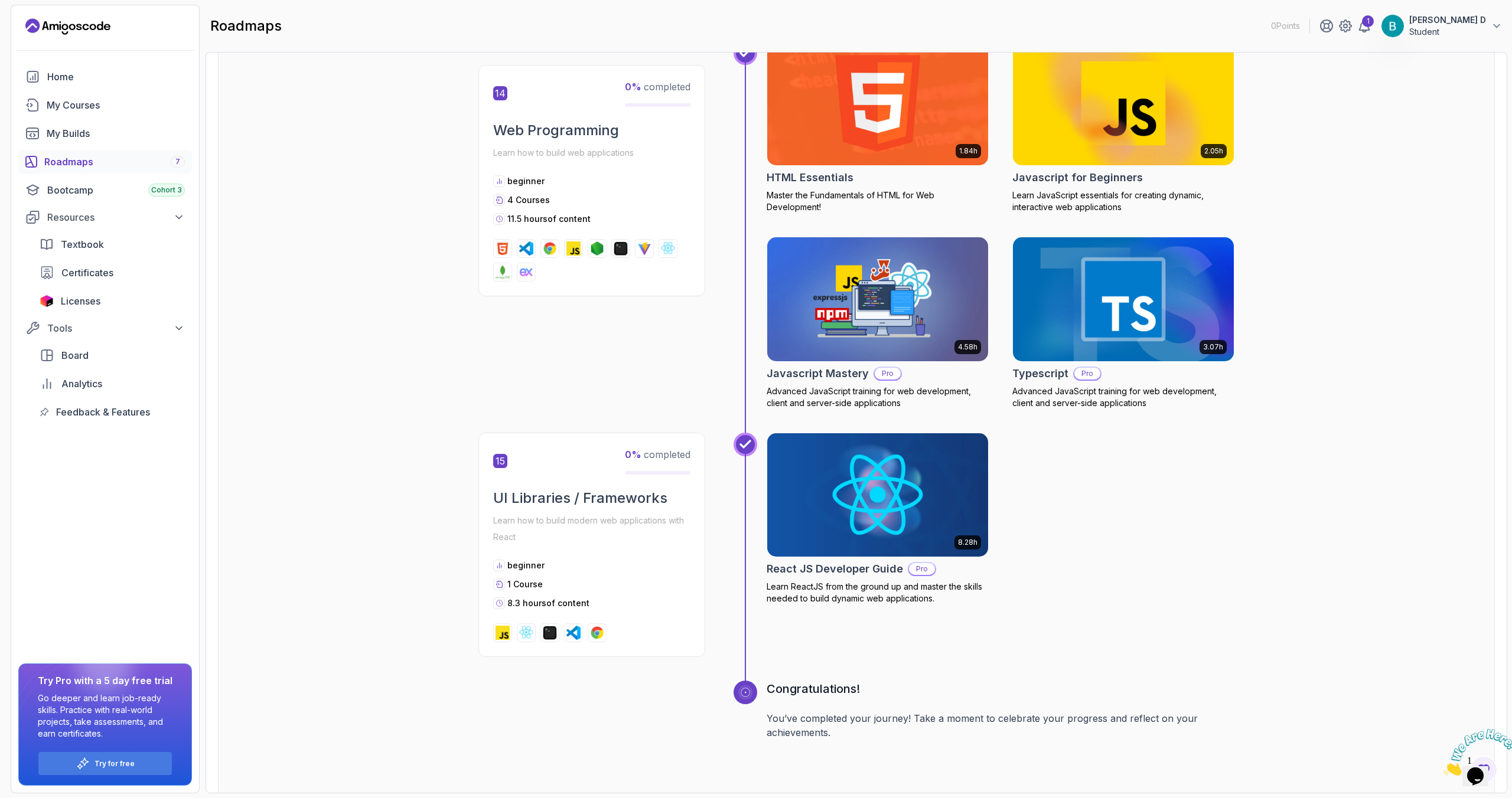
scroll to position [4117, 0]
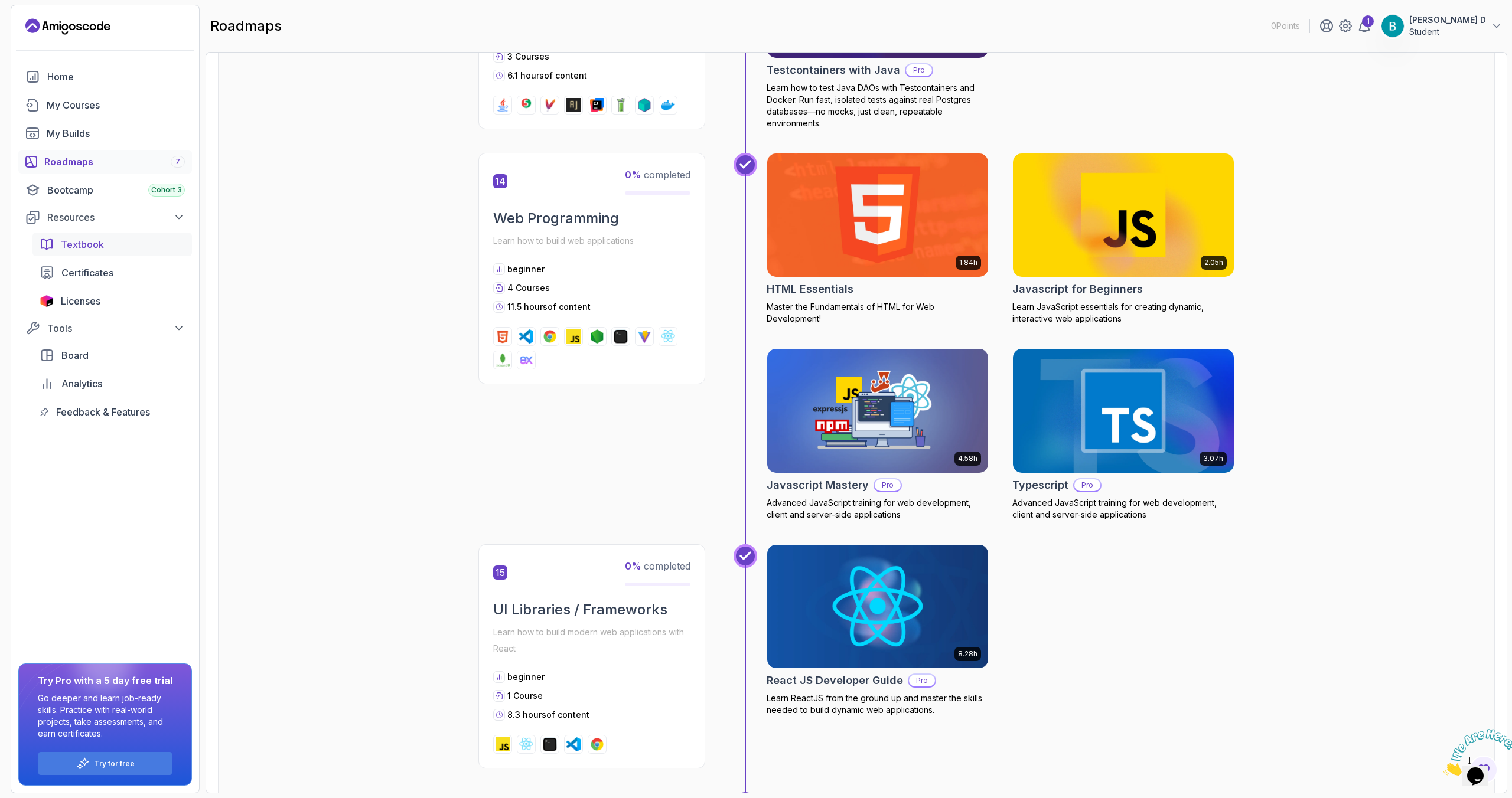
click at [84, 248] on span "Textbook" at bounding box center [82, 245] width 43 height 14
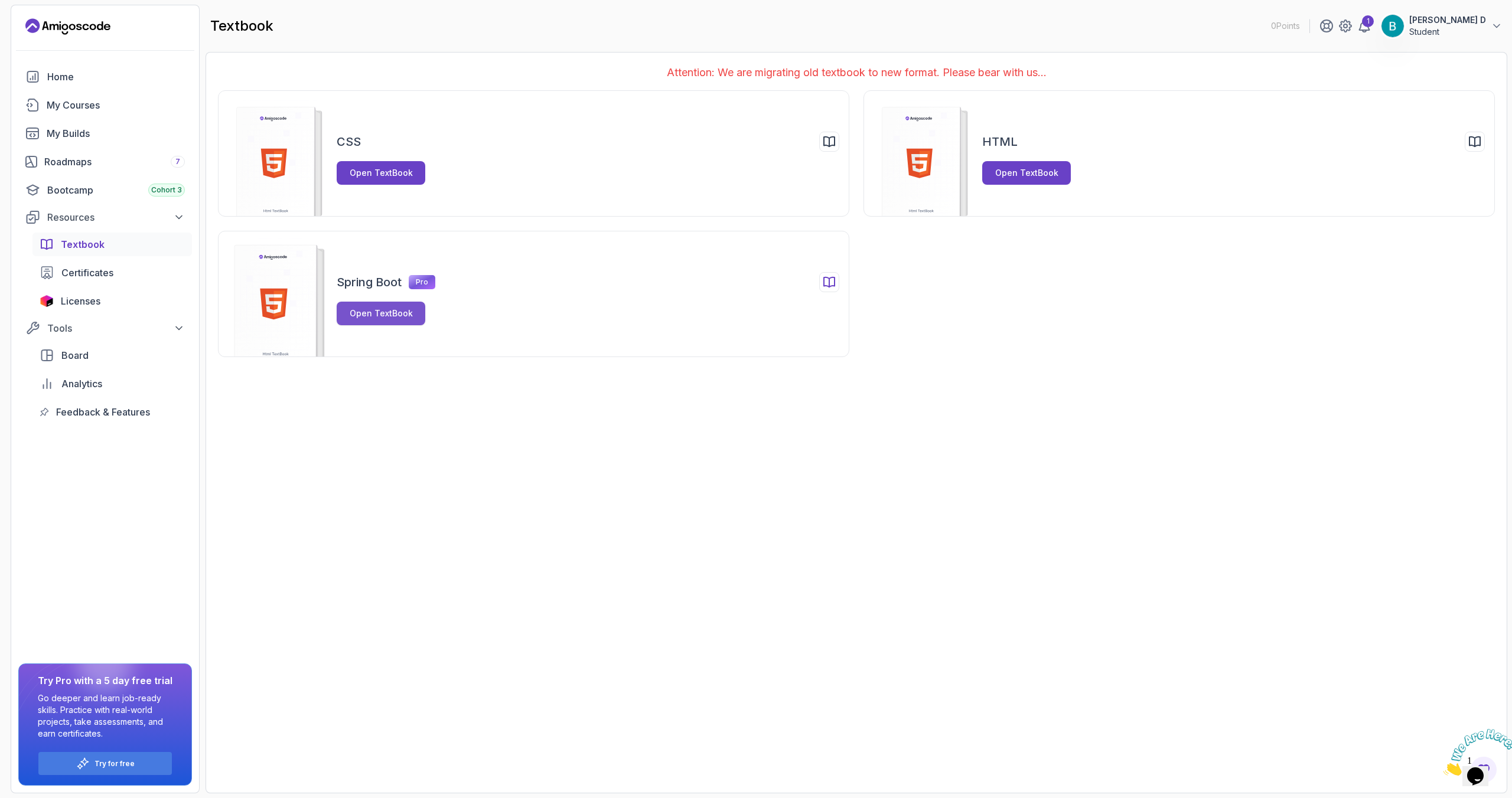
click at [380, 308] on div "Open TextBook" at bounding box center [381, 313] width 64 height 12
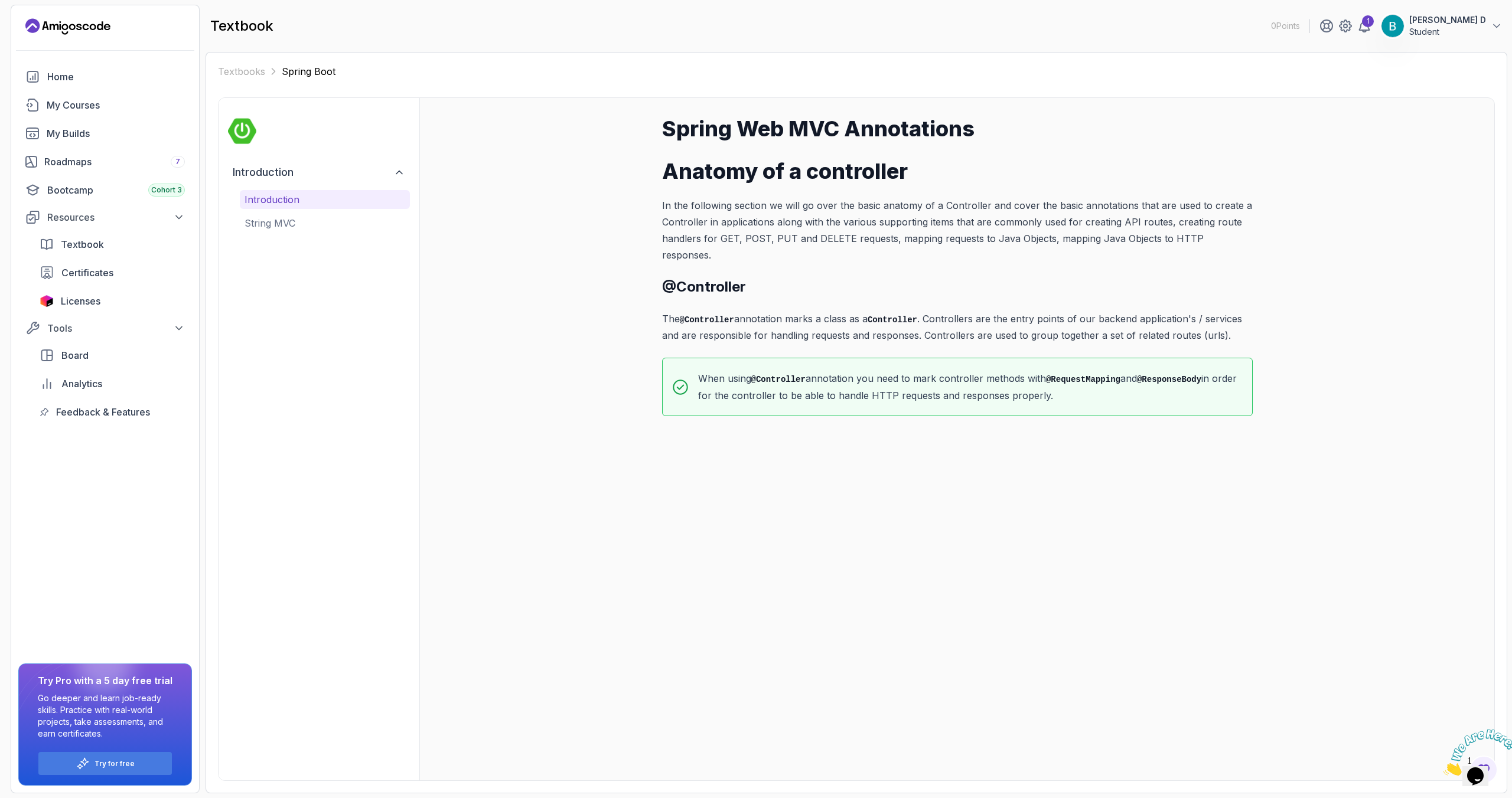
click at [1443, 767] on icon "Close" at bounding box center [1443, 772] width 0 height 10
click at [283, 221] on p "String MVC" at bounding box center [324, 223] width 161 height 14
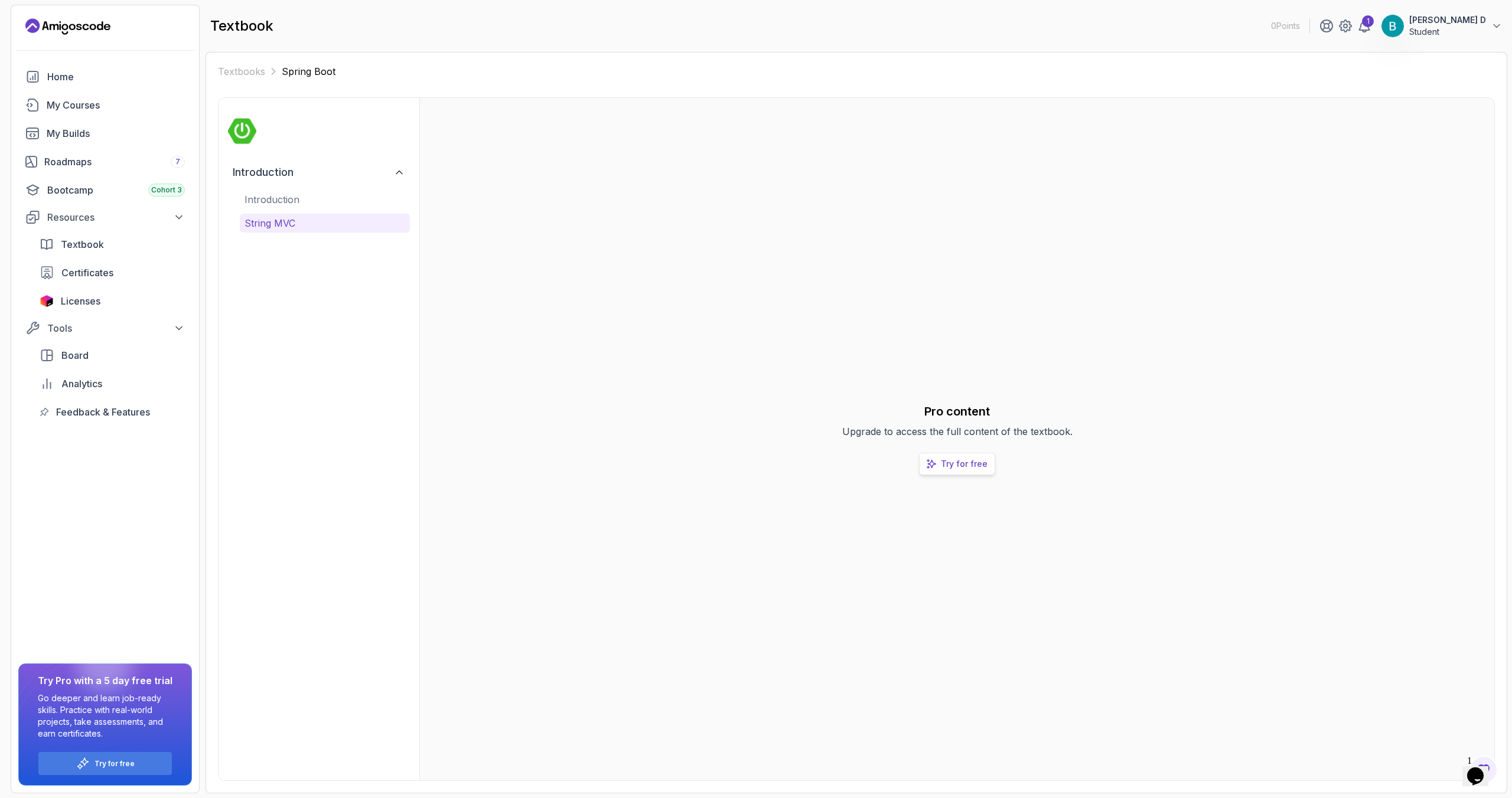
click at [952, 463] on p "Try for free" at bounding box center [964, 464] width 46 height 12
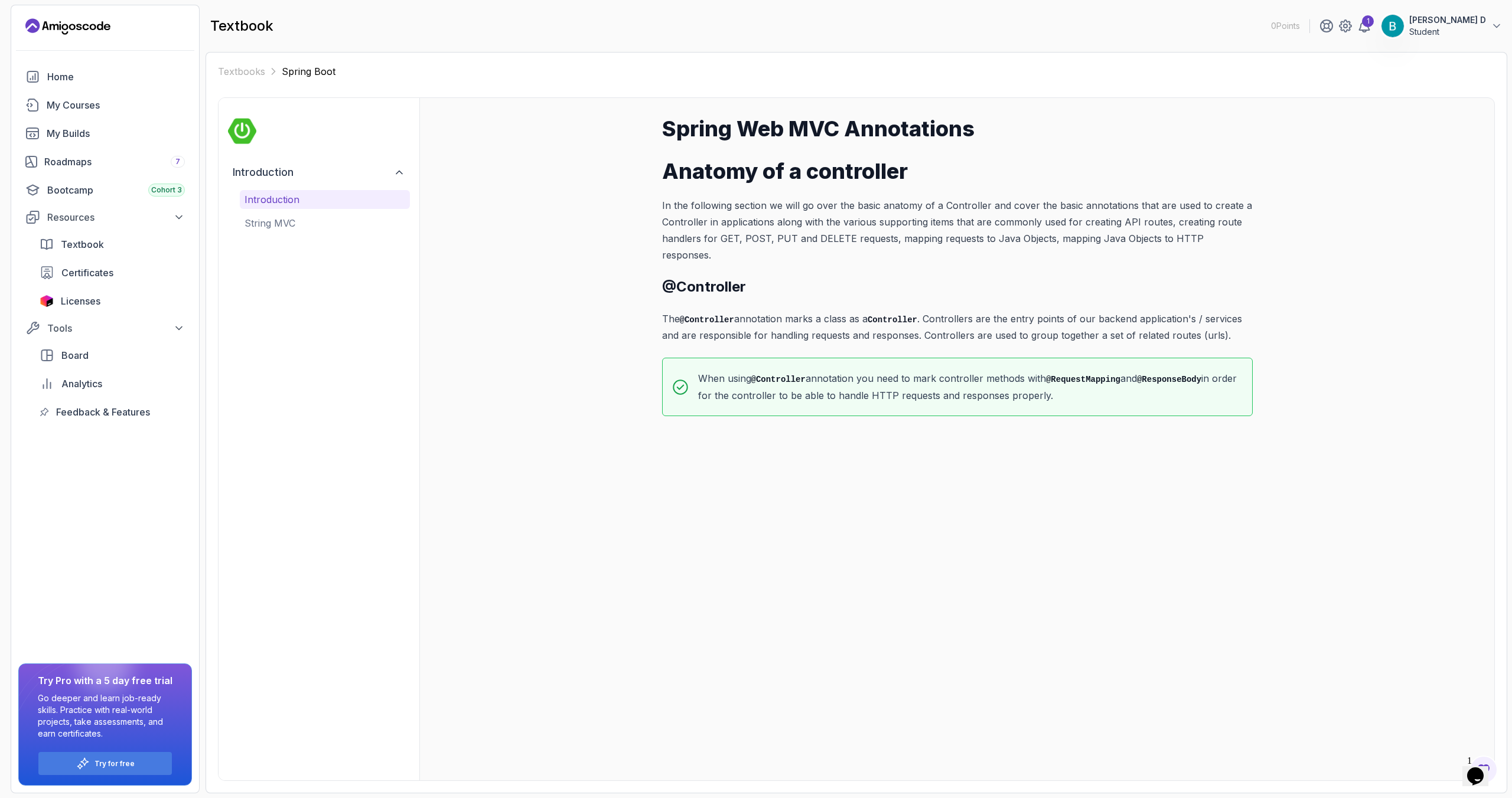
click at [276, 212] on div "Introduction String MVC" at bounding box center [325, 211] width 170 height 43
click at [276, 223] on p "String MVC" at bounding box center [324, 223] width 161 height 14
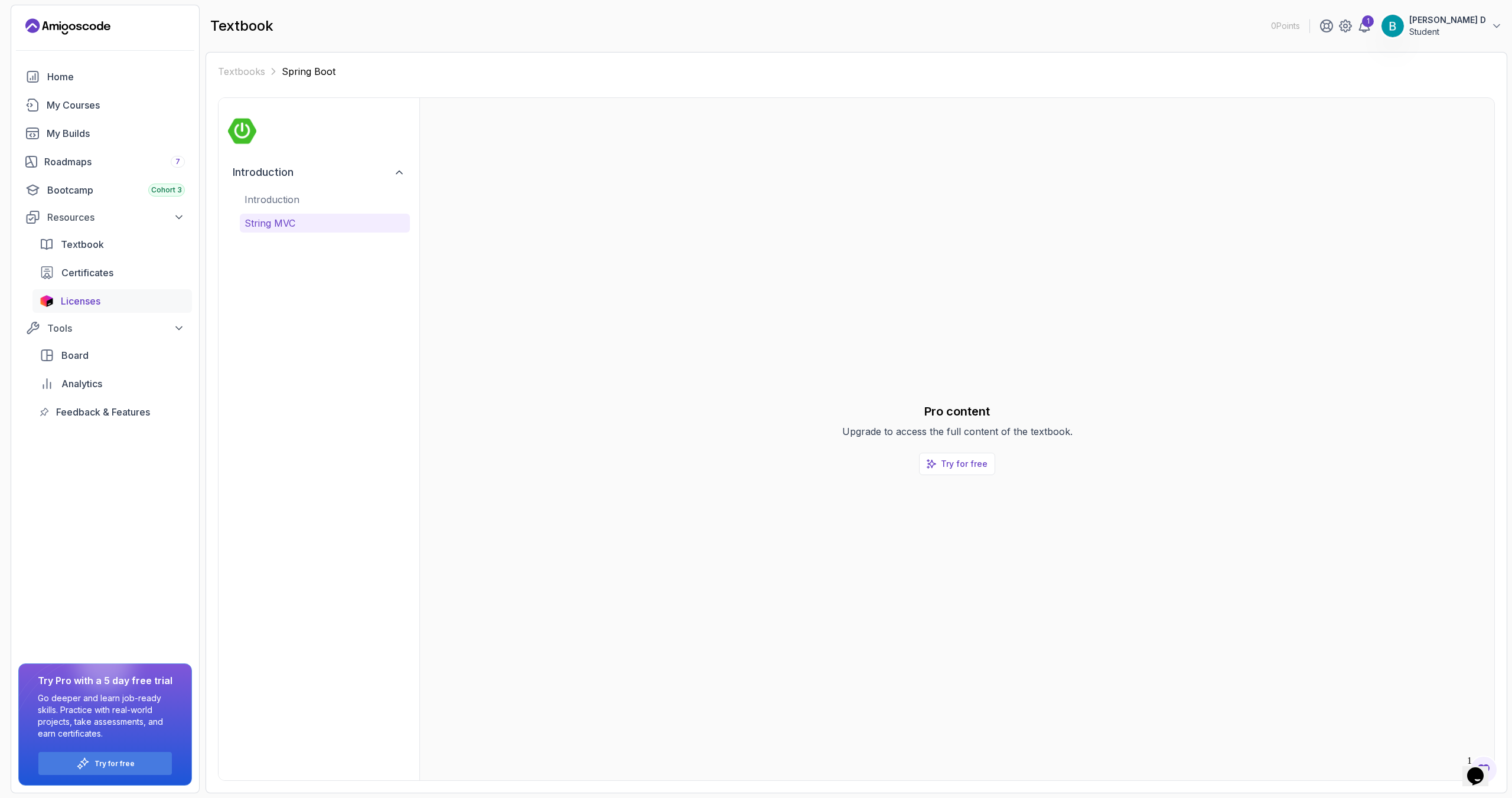
click at [88, 304] on span "Licenses" at bounding box center [80, 301] width 39 height 14
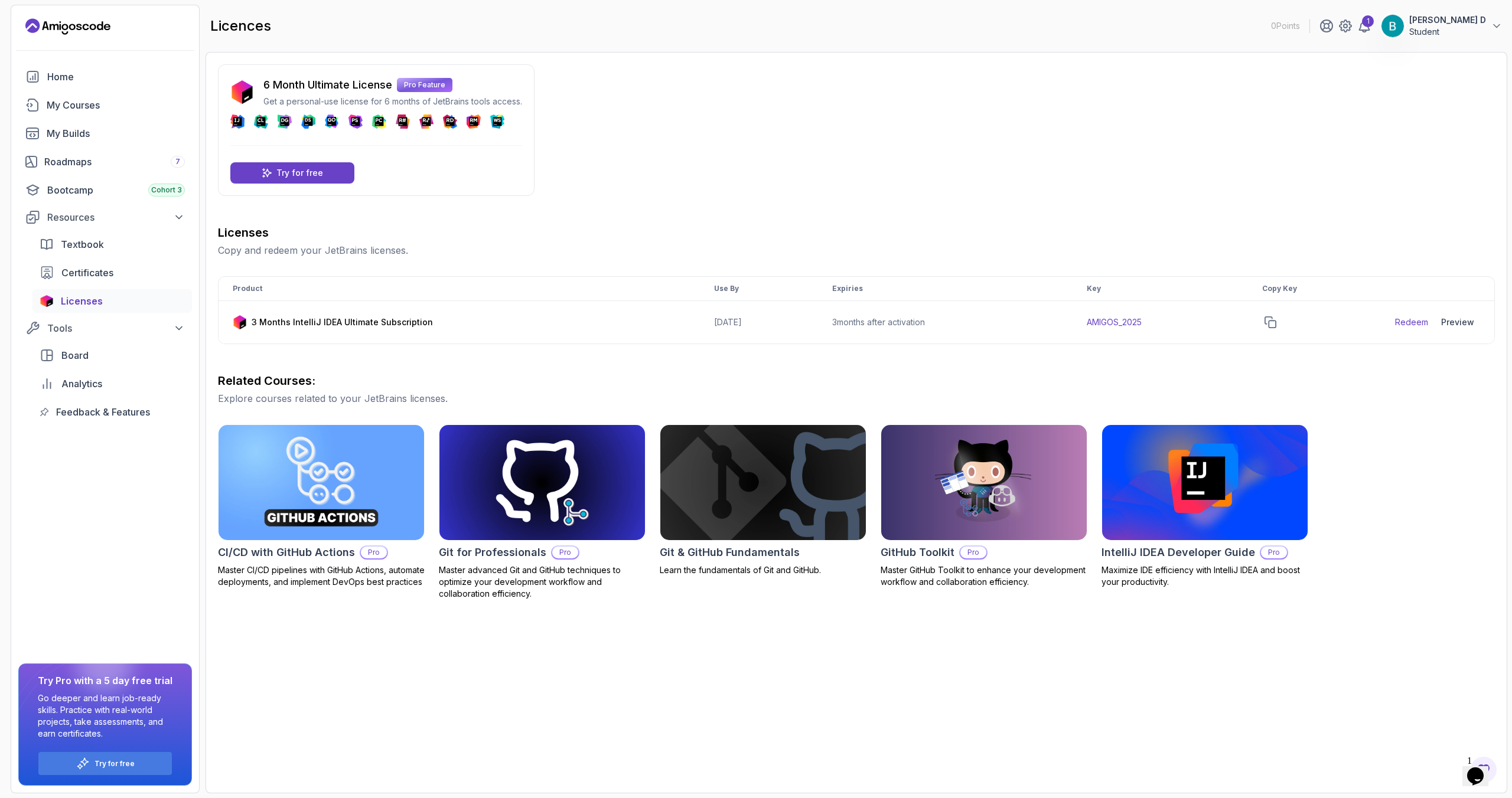
drag, startPoint x: 111, startPoint y: 163, endPoint x: 561, endPoint y: 1, distance: 478.3
